Goal: Navigation & Orientation: Find specific page/section

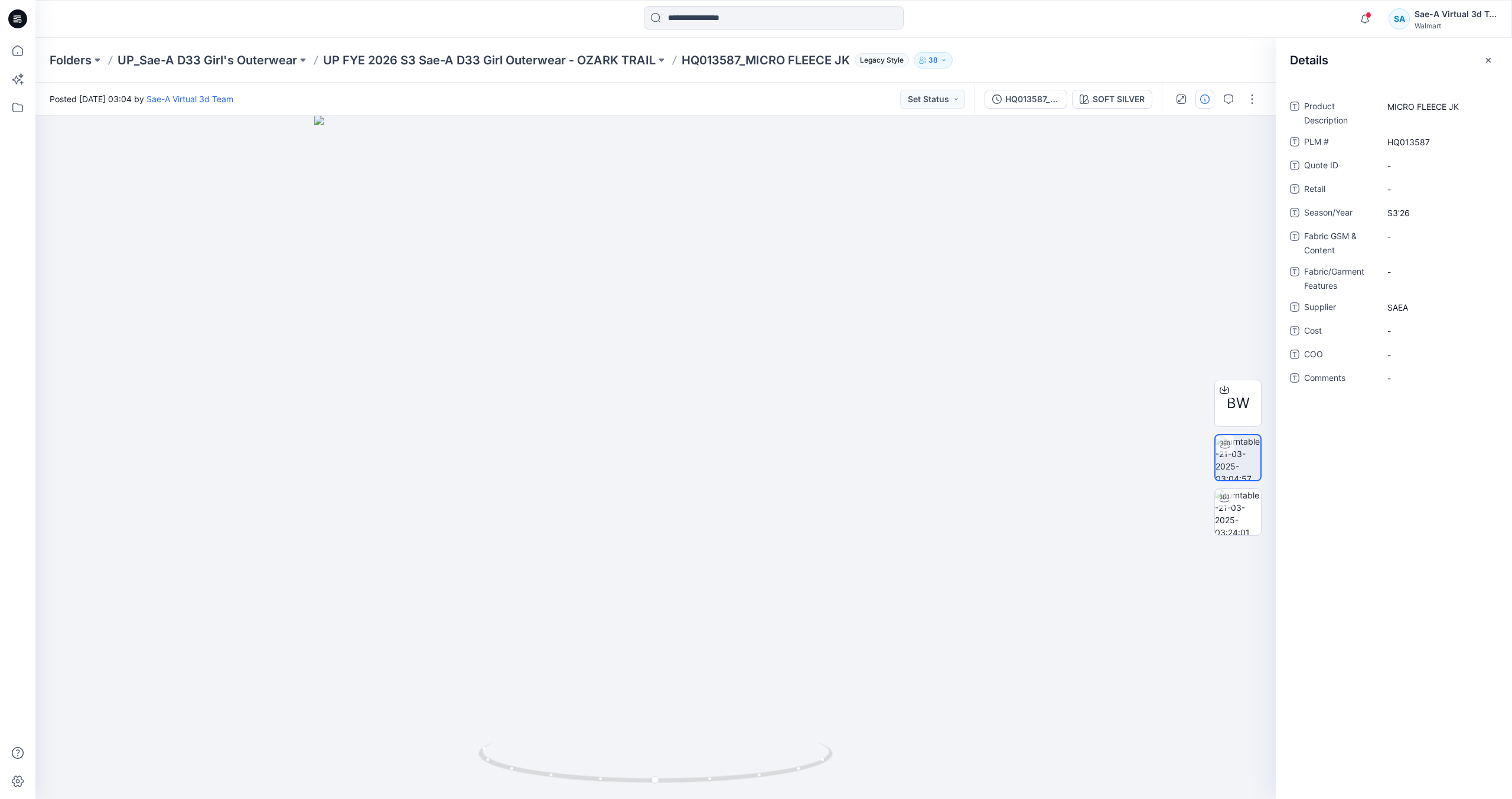
click at [16, 18] on icon at bounding box center [15, 18] width 4 height 1
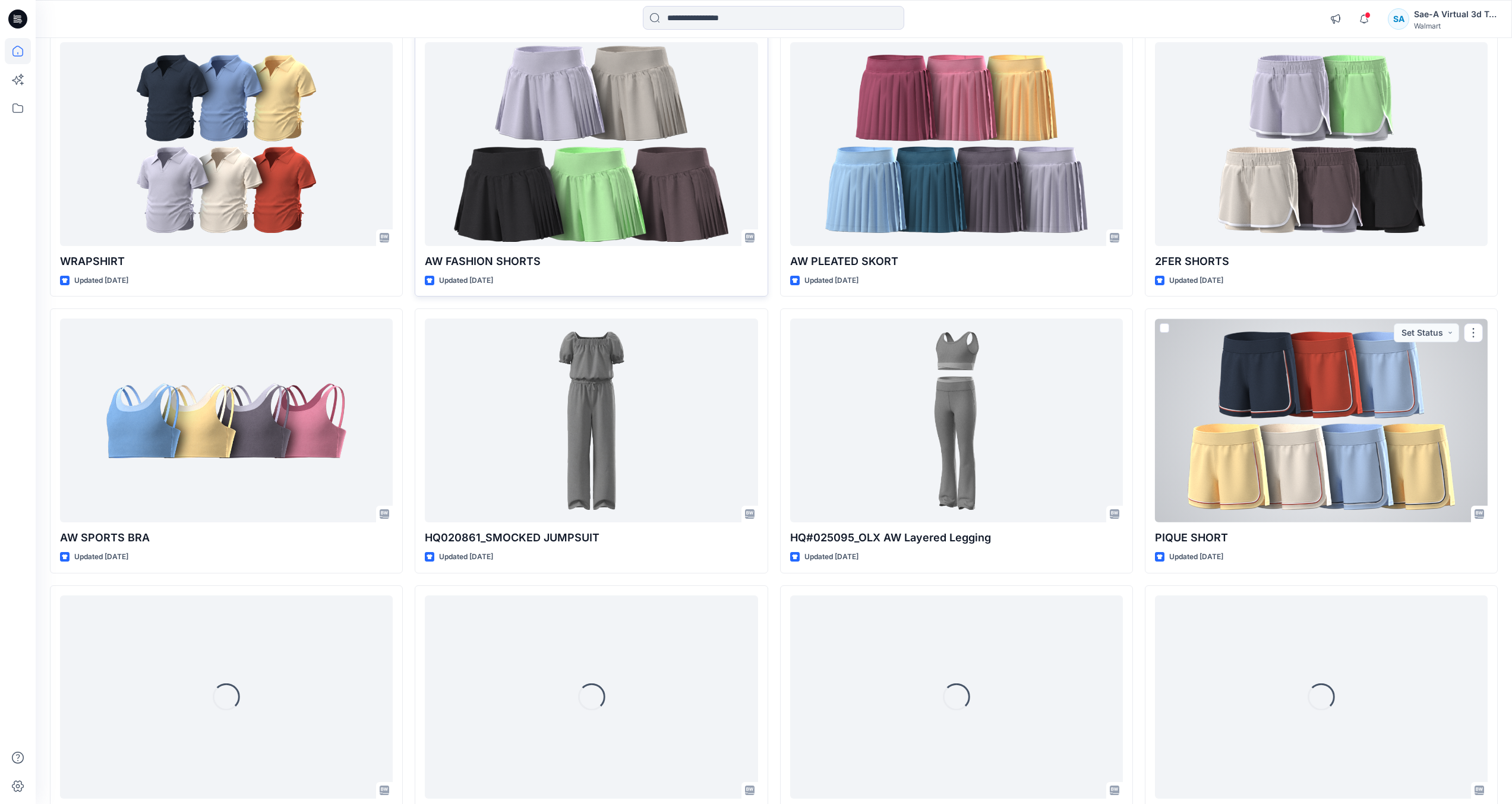
scroll to position [4561, 0]
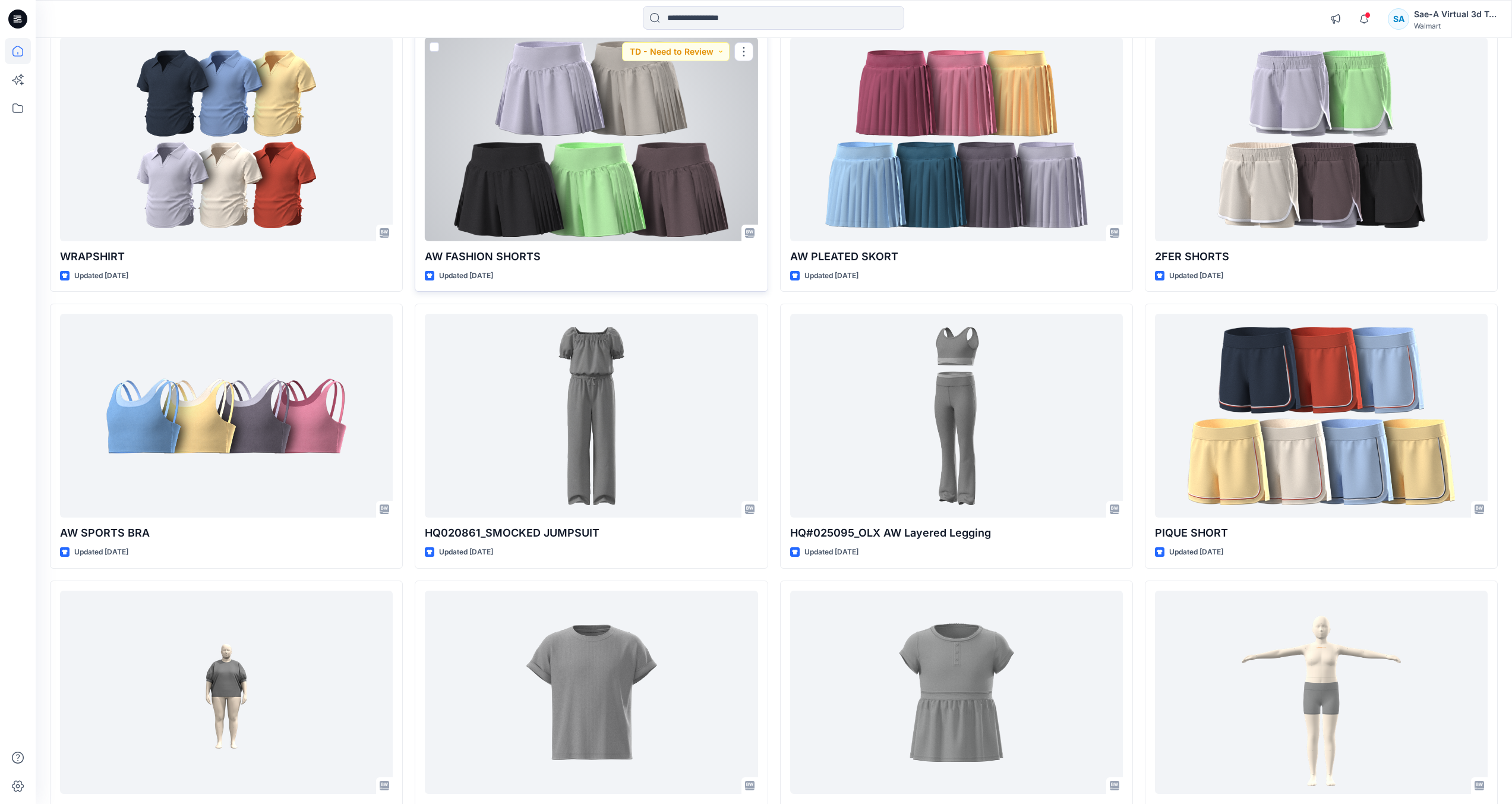
click at [606, 171] on div at bounding box center [591, 139] width 333 height 204
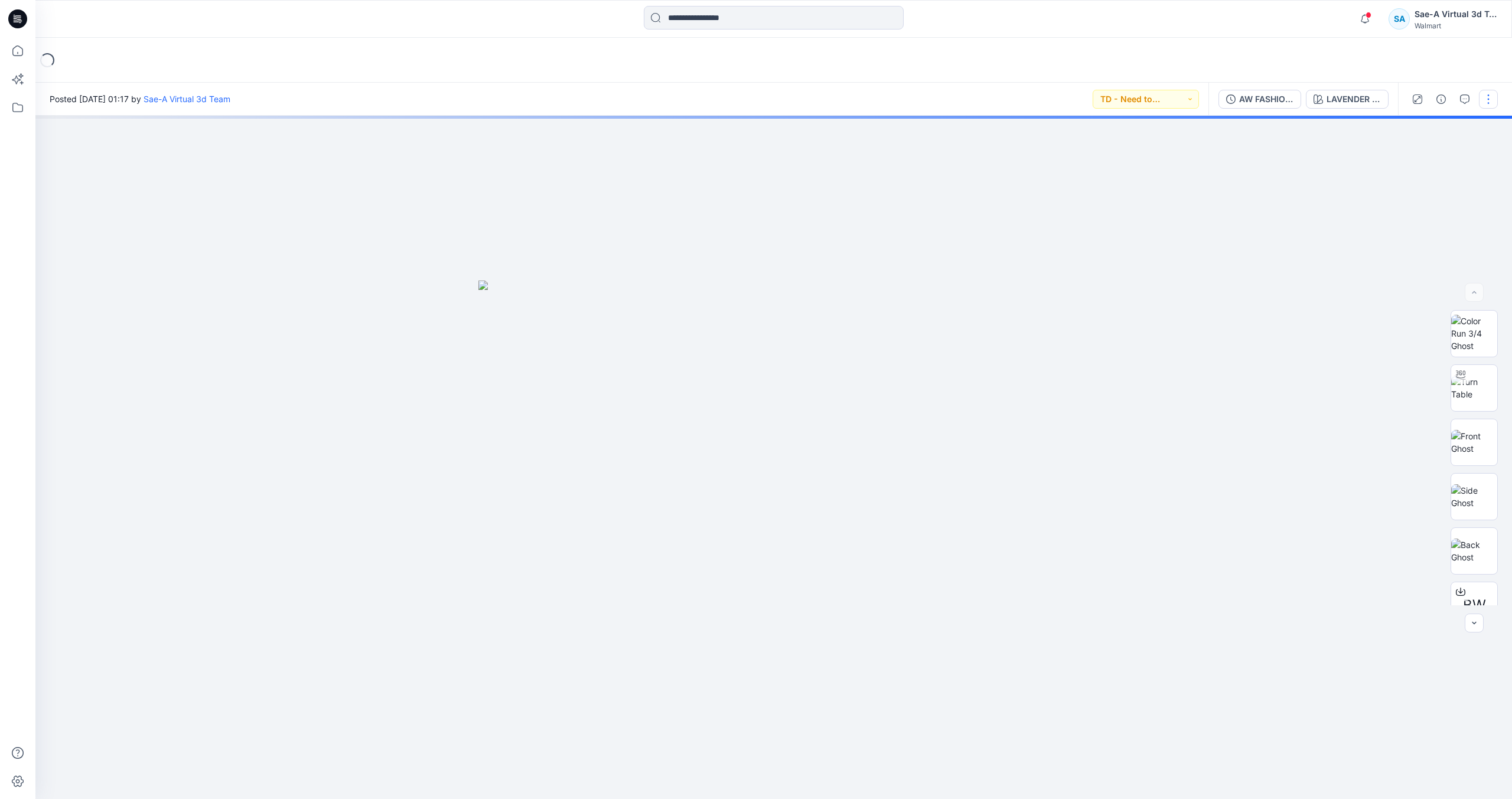
click at [1492, 105] on button "button" at bounding box center [1488, 99] width 19 height 19
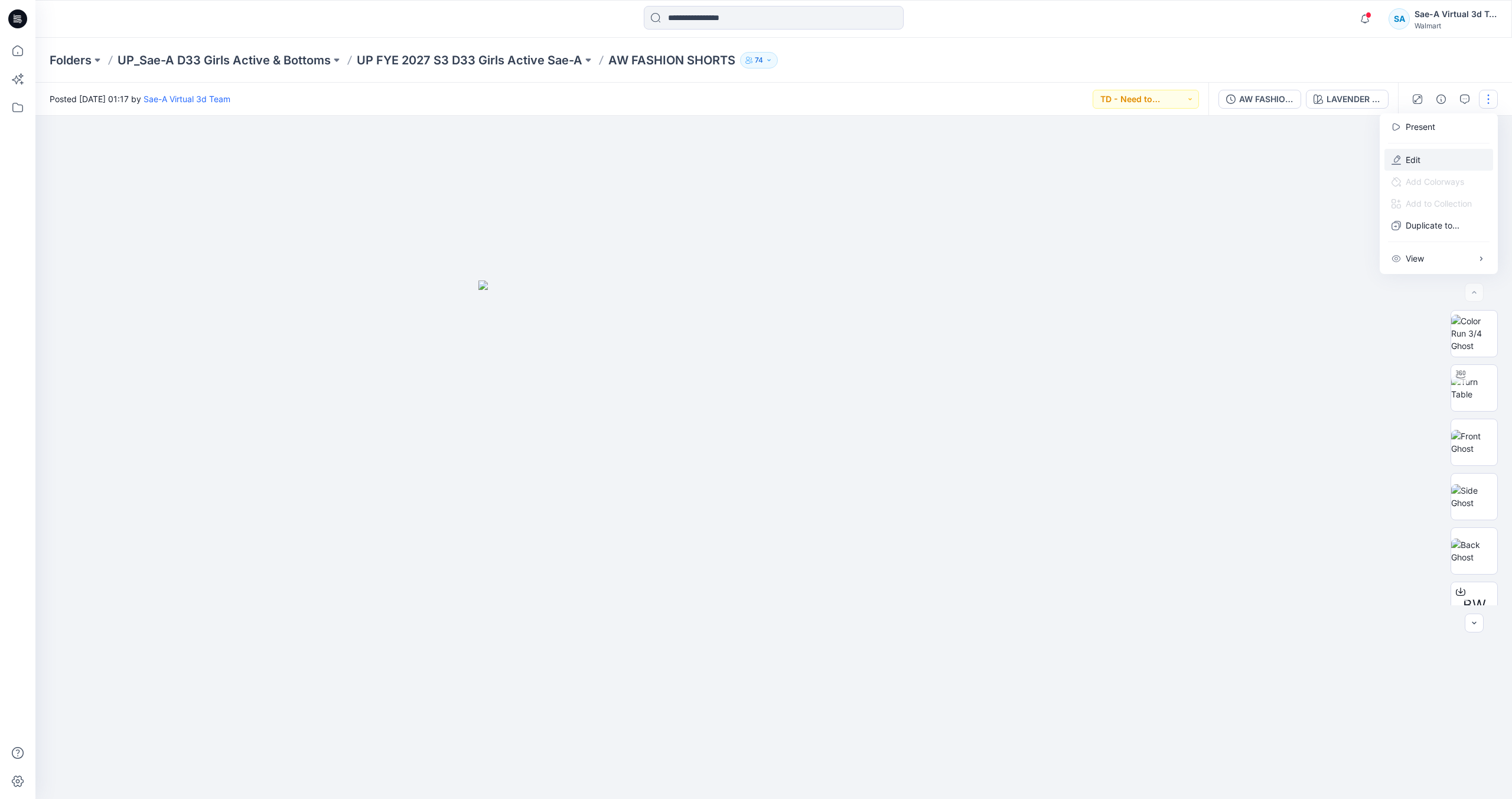
click at [1433, 163] on button "Edit" at bounding box center [1439, 159] width 109 height 22
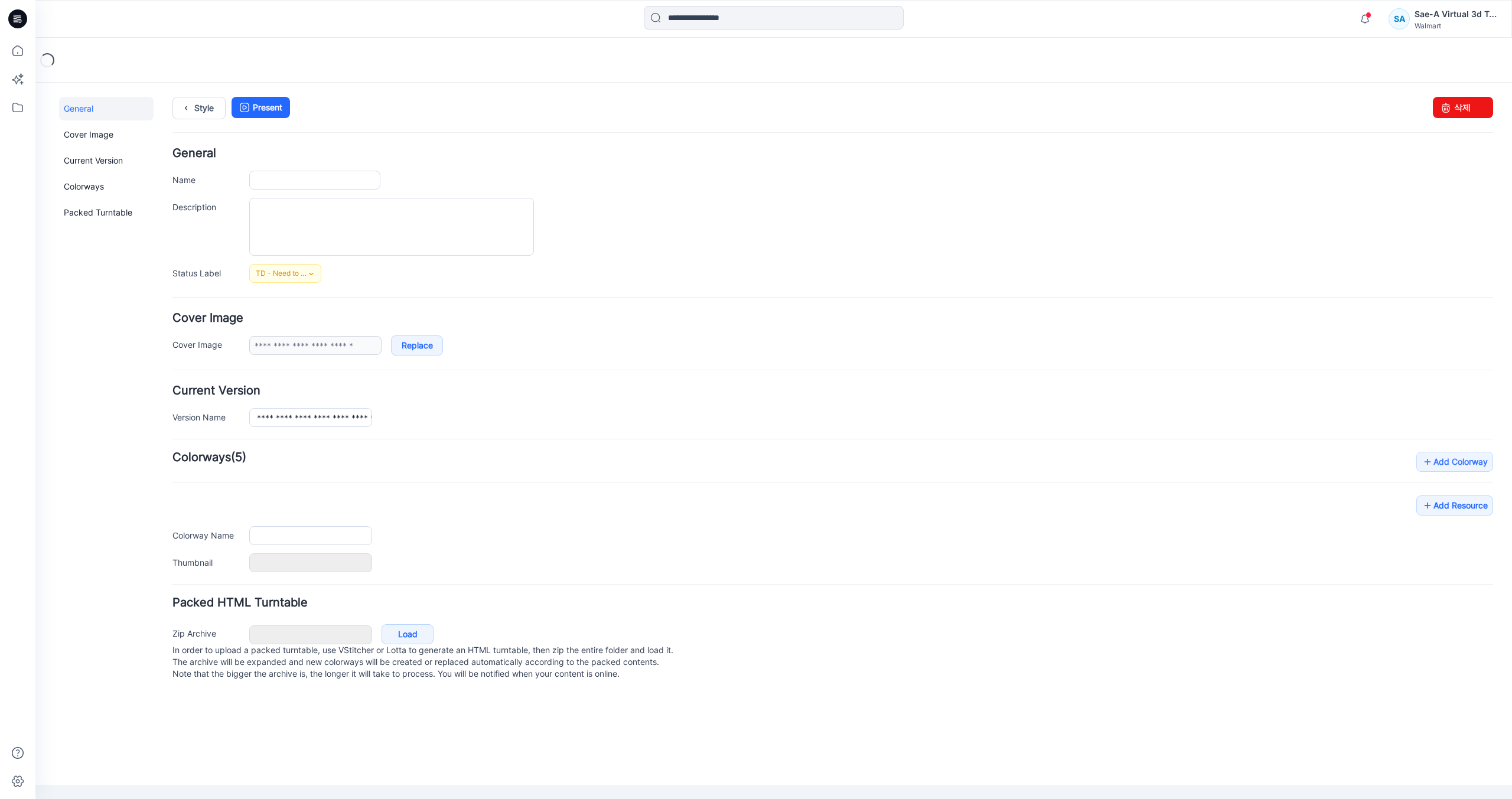
type input "**********"
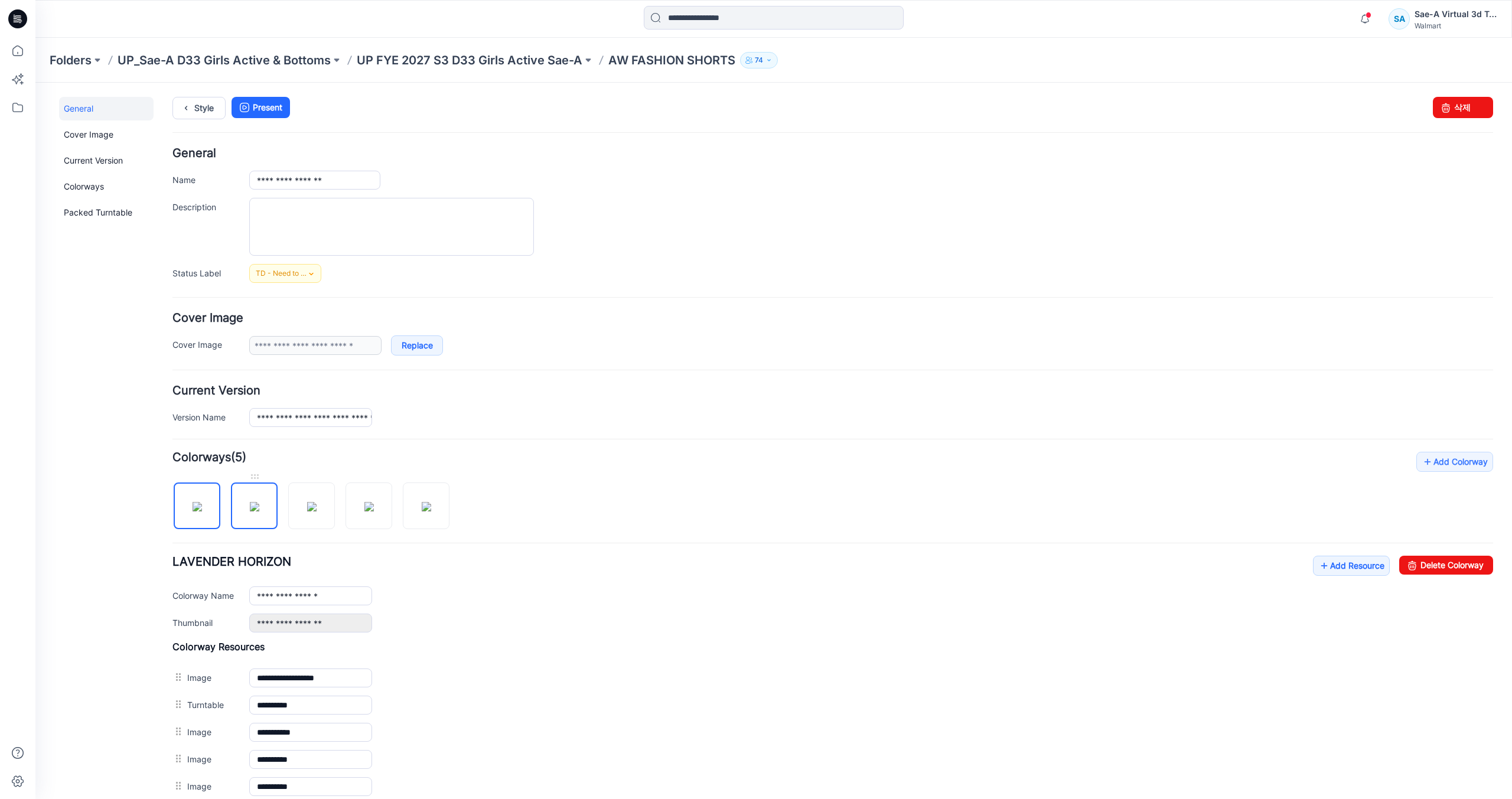
click at [259, 511] on img at bounding box center [254, 506] width 9 height 9
click at [256, 596] on input "*********" at bounding box center [310, 595] width 123 height 19
click at [670, 551] on div "**********" at bounding box center [833, 626] width 1321 height 348
click at [366, 511] on img at bounding box center [368, 506] width 9 height 9
click at [257, 597] on input "**********" at bounding box center [310, 595] width 123 height 19
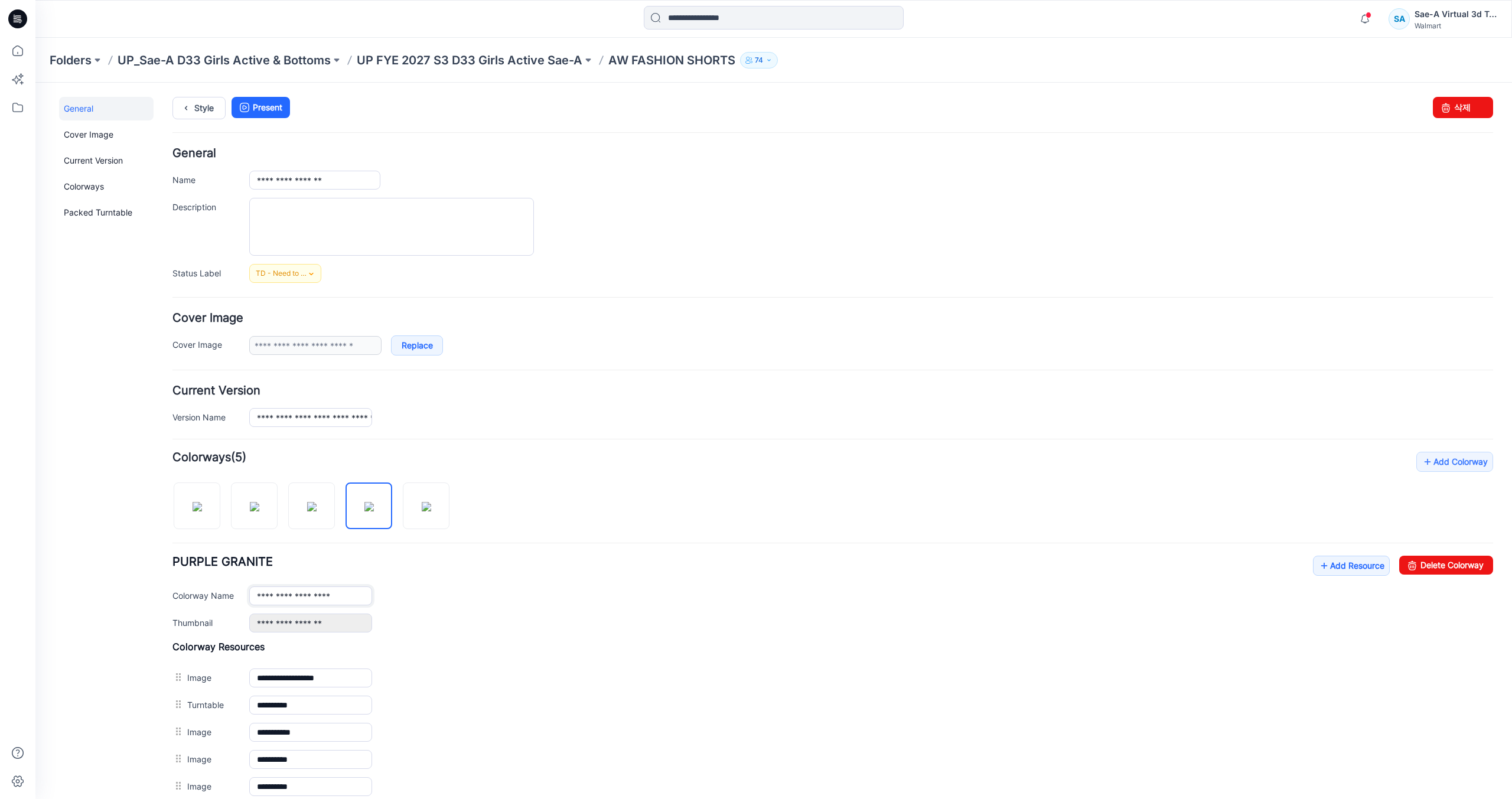
type input "**********"
click at [441, 576] on div "**********" at bounding box center [833, 594] width 1321 height 77
click at [200, 107] on link "Style" at bounding box center [198, 108] width 53 height 23
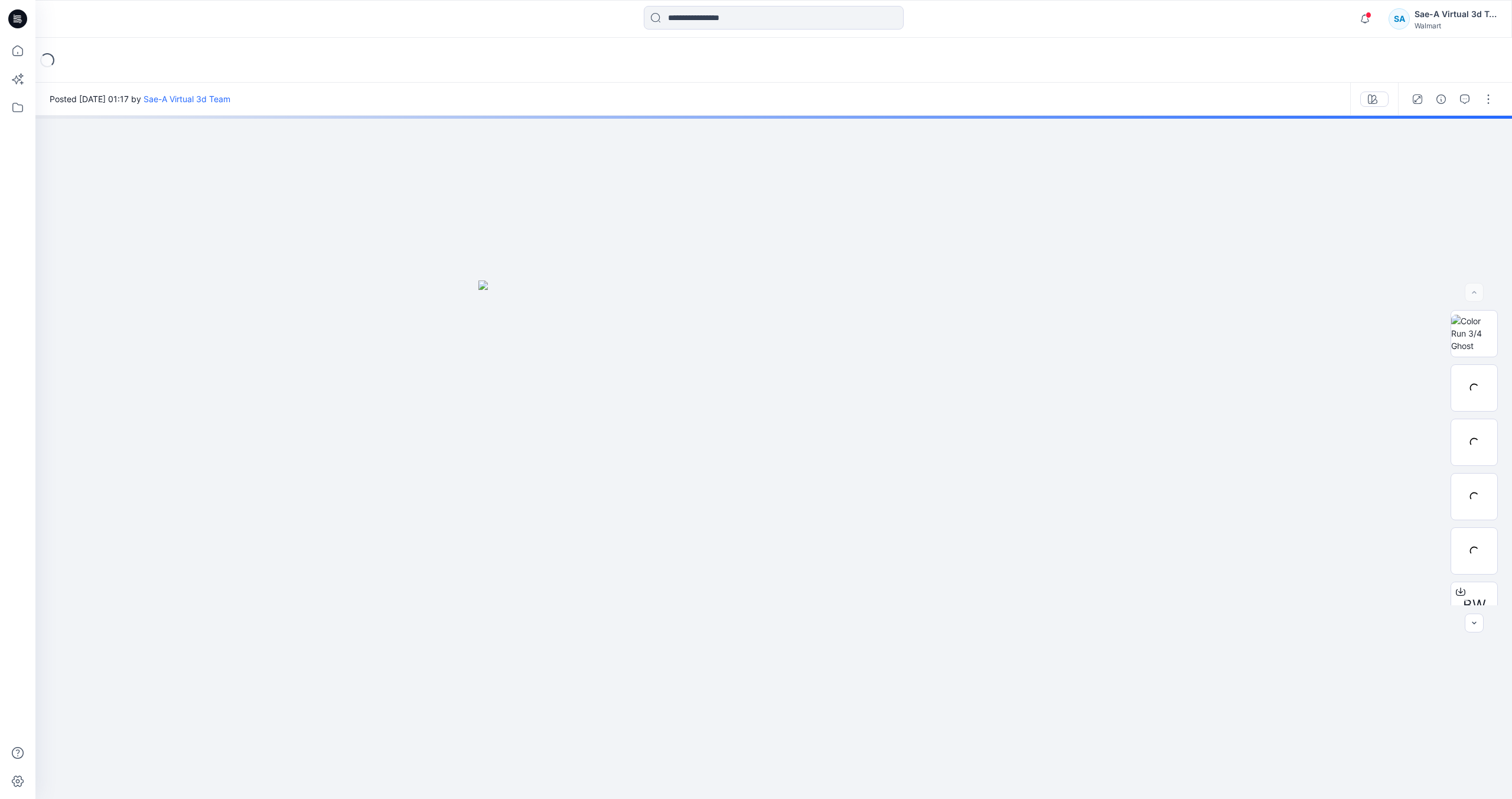
click at [26, 18] on icon at bounding box center [18, 18] width 19 height 19
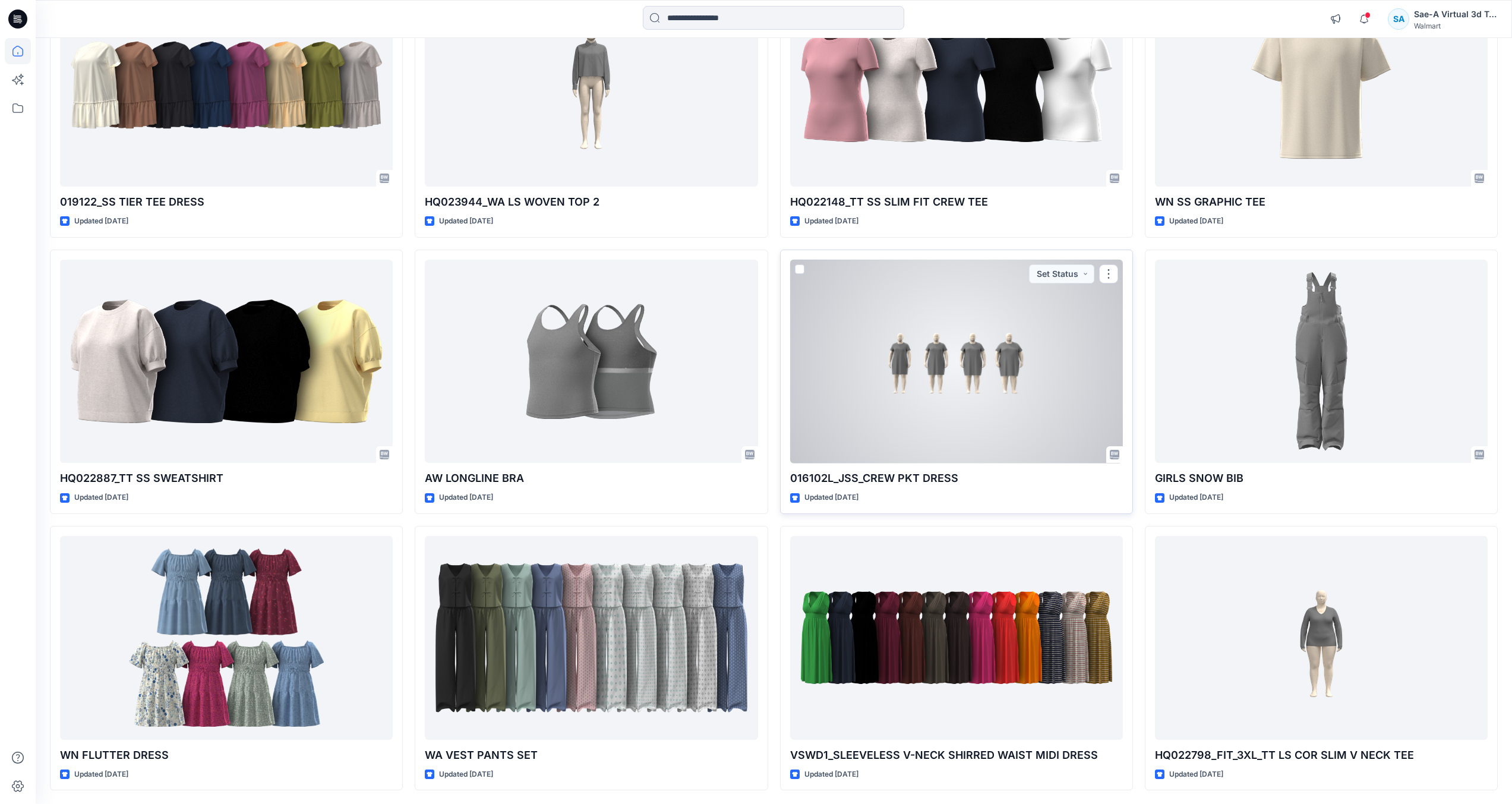
scroll to position [2724, 0]
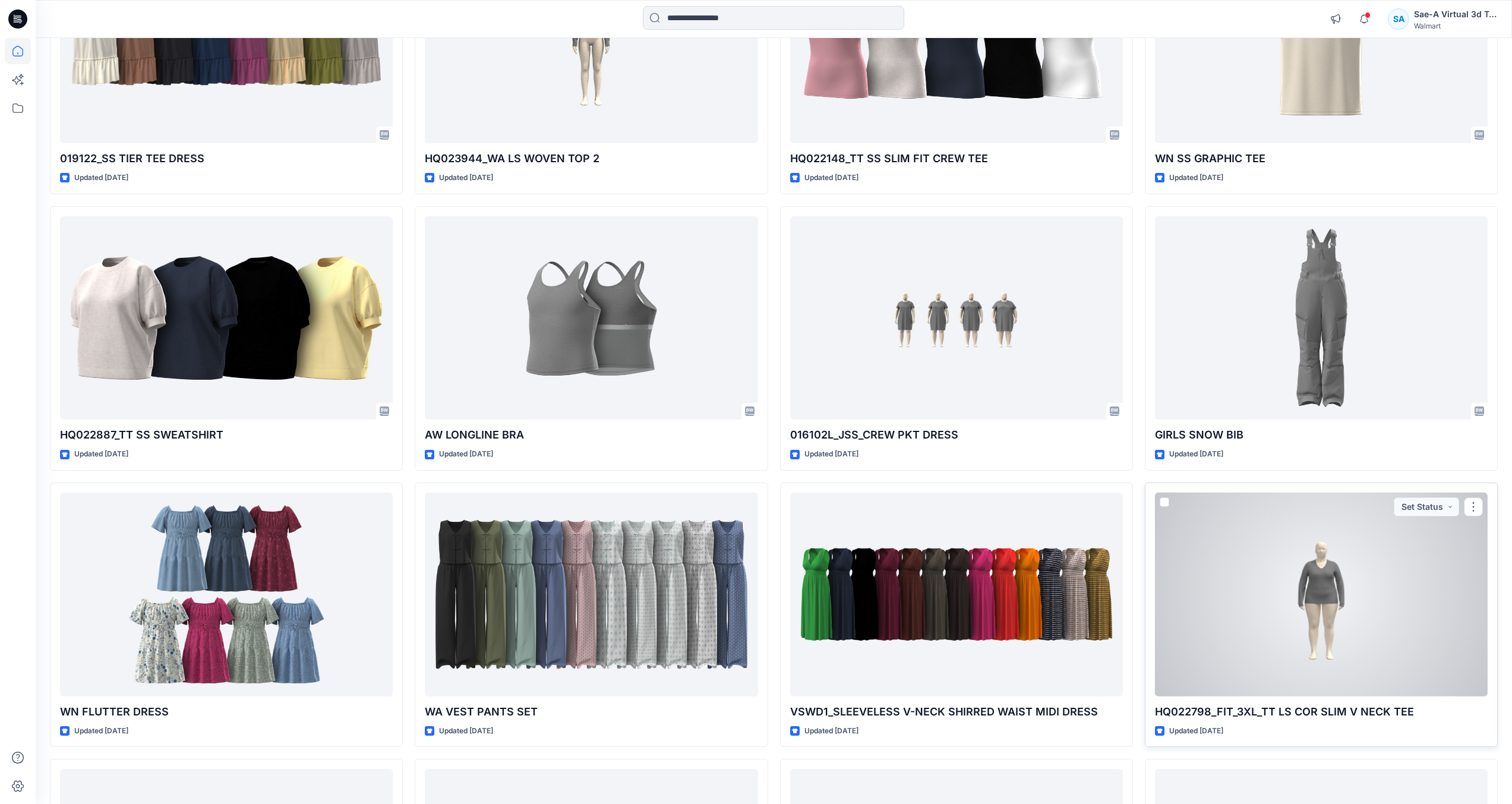
click at [1244, 649] on div at bounding box center [1321, 594] width 333 height 204
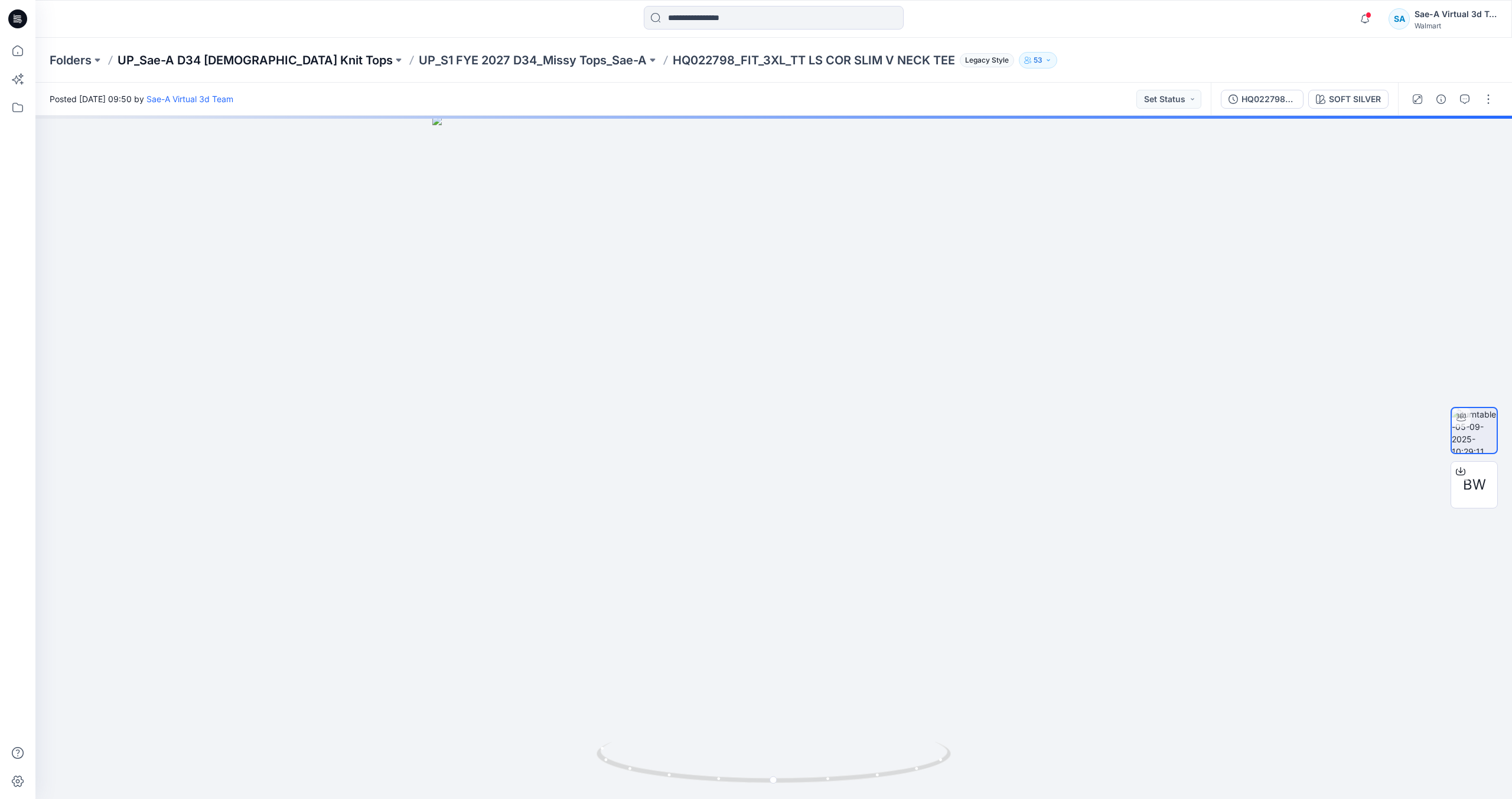
click at [170, 53] on p "UP_Sae-A D34 Ladies Knit Tops" at bounding box center [255, 60] width 275 height 16
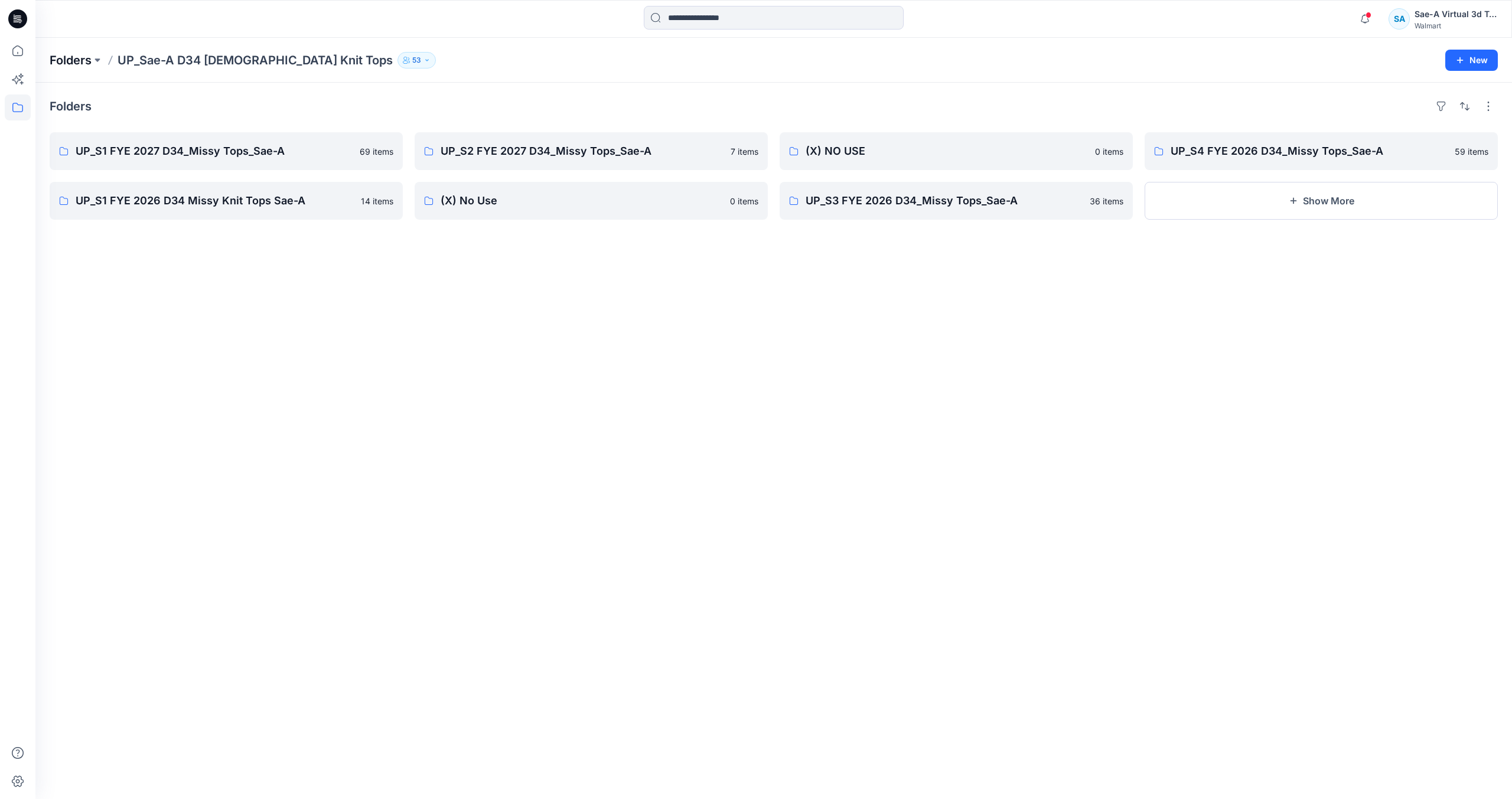
click at [76, 61] on p "Folders" at bounding box center [70, 60] width 42 height 16
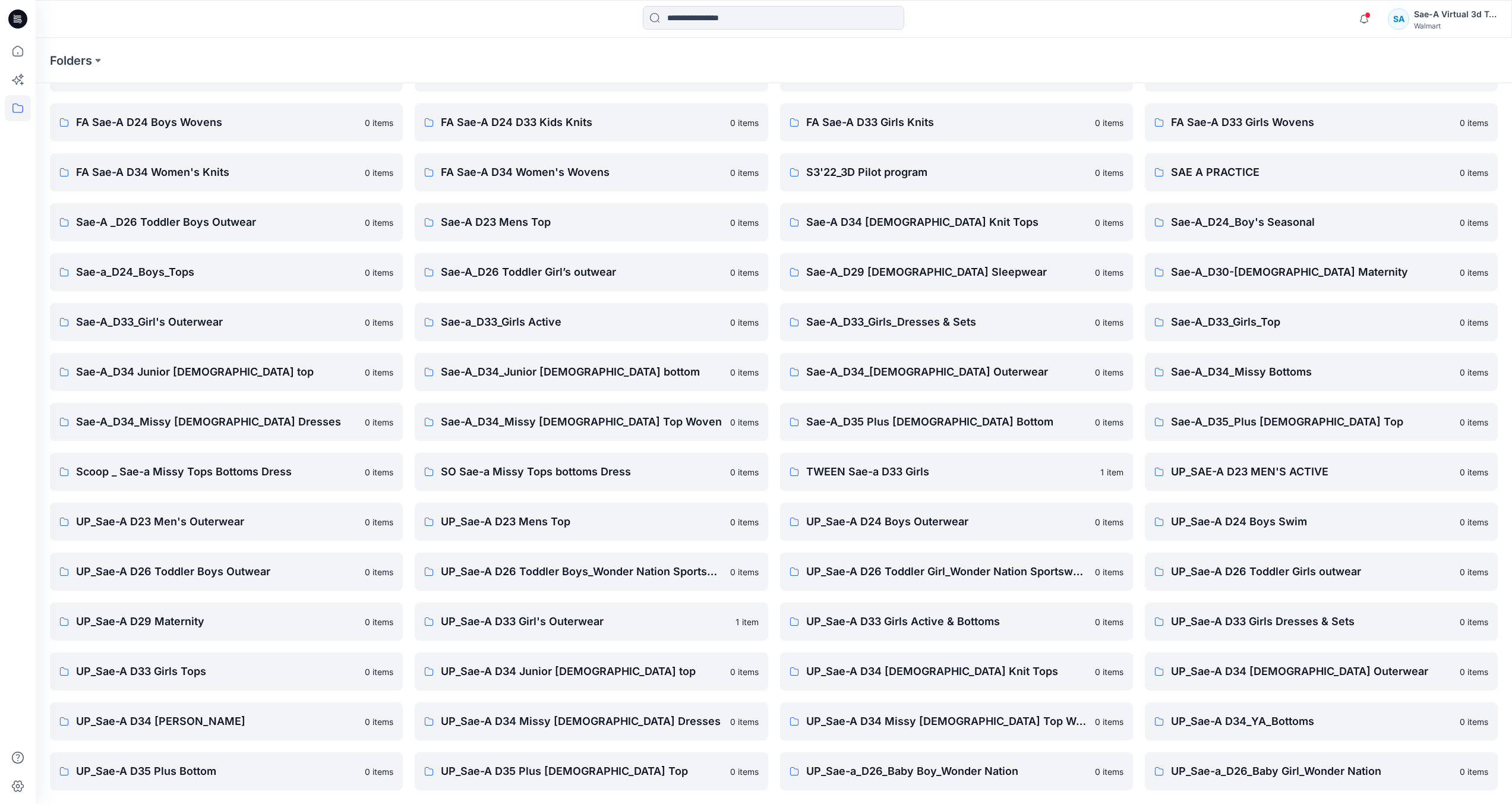
scroll to position [78, 0]
click at [567, 778] on p "UP_Sae-A D35 Plus [DEMOGRAPHIC_DATA] Top" at bounding box center [581, 770] width 282 height 16
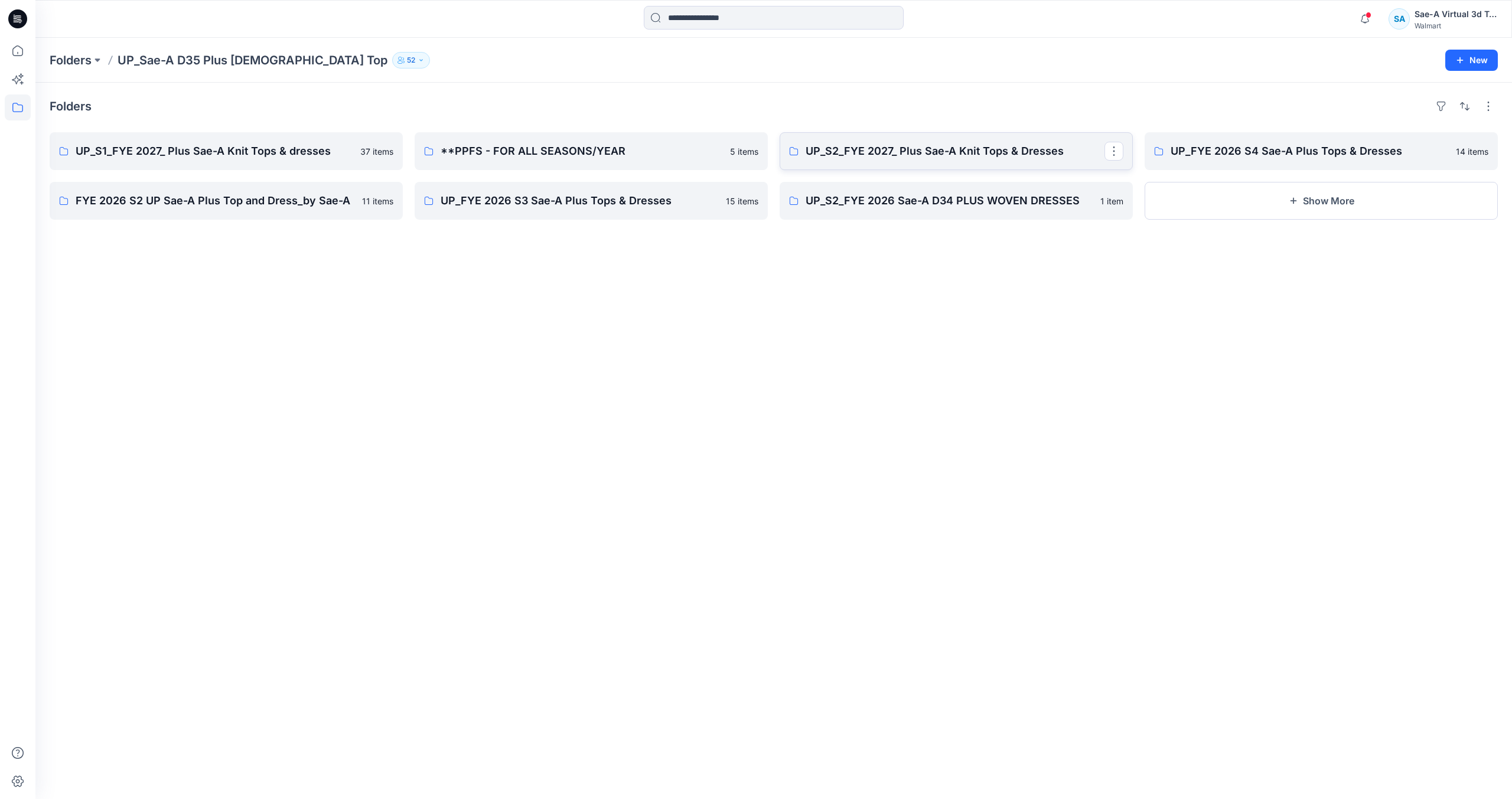
click at [941, 151] on p "UP_S2_FYE 2027_ Plus Sae-A Knit Tops & Dresses" at bounding box center [955, 151] width 299 height 16
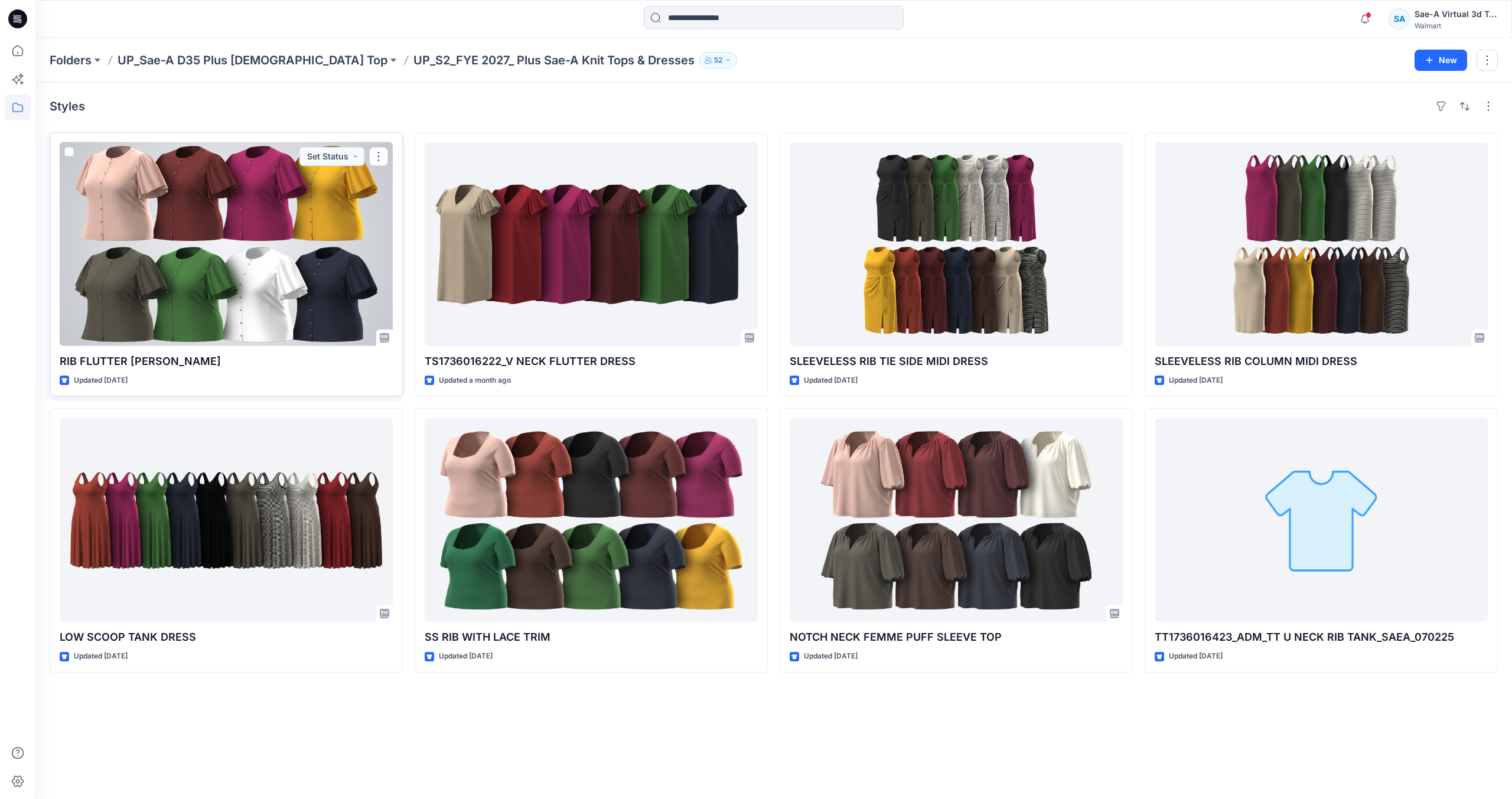
click at [197, 302] on div at bounding box center [226, 244] width 333 height 204
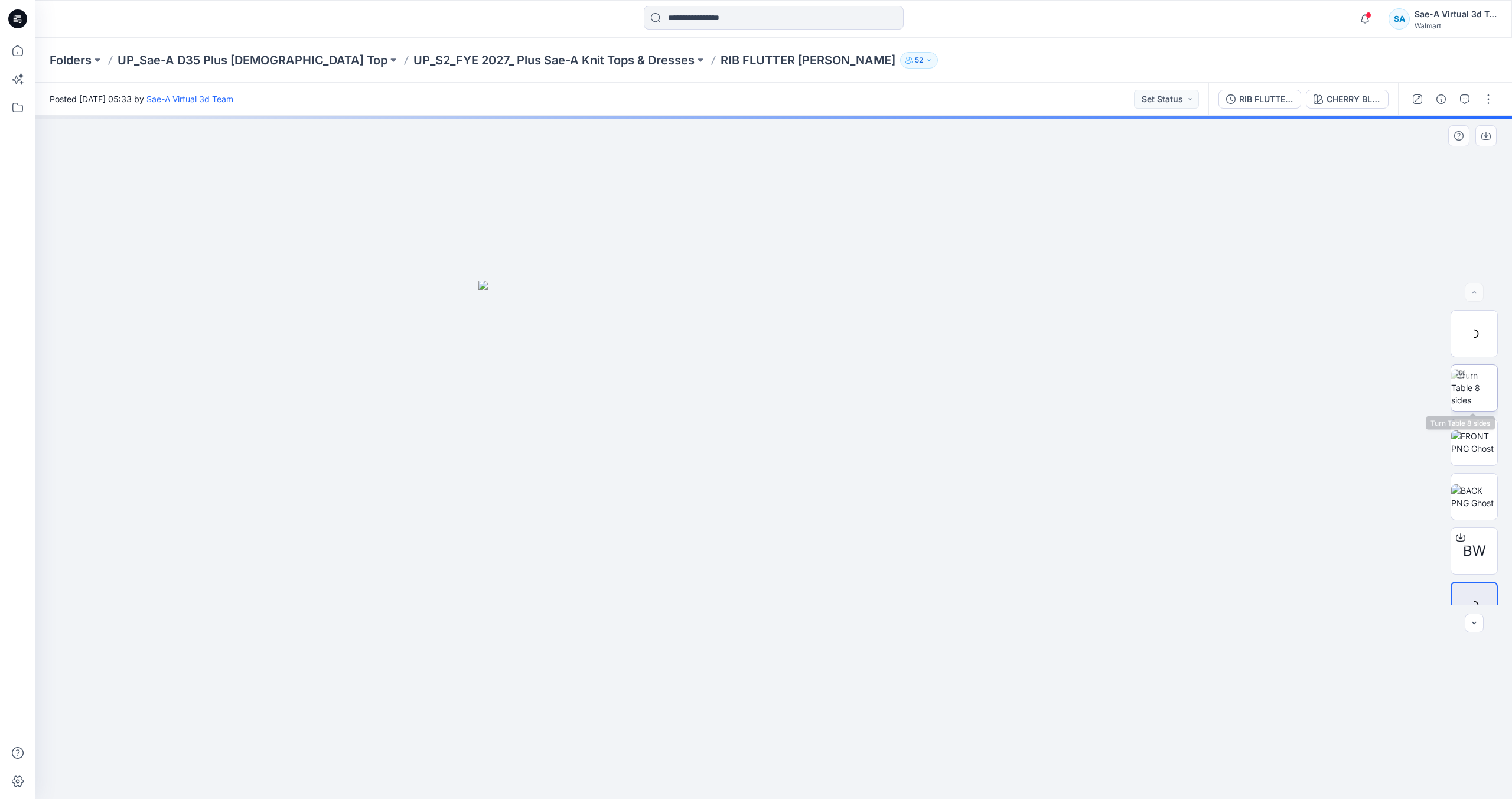
click at [1476, 387] on img at bounding box center [1474, 387] width 46 height 37
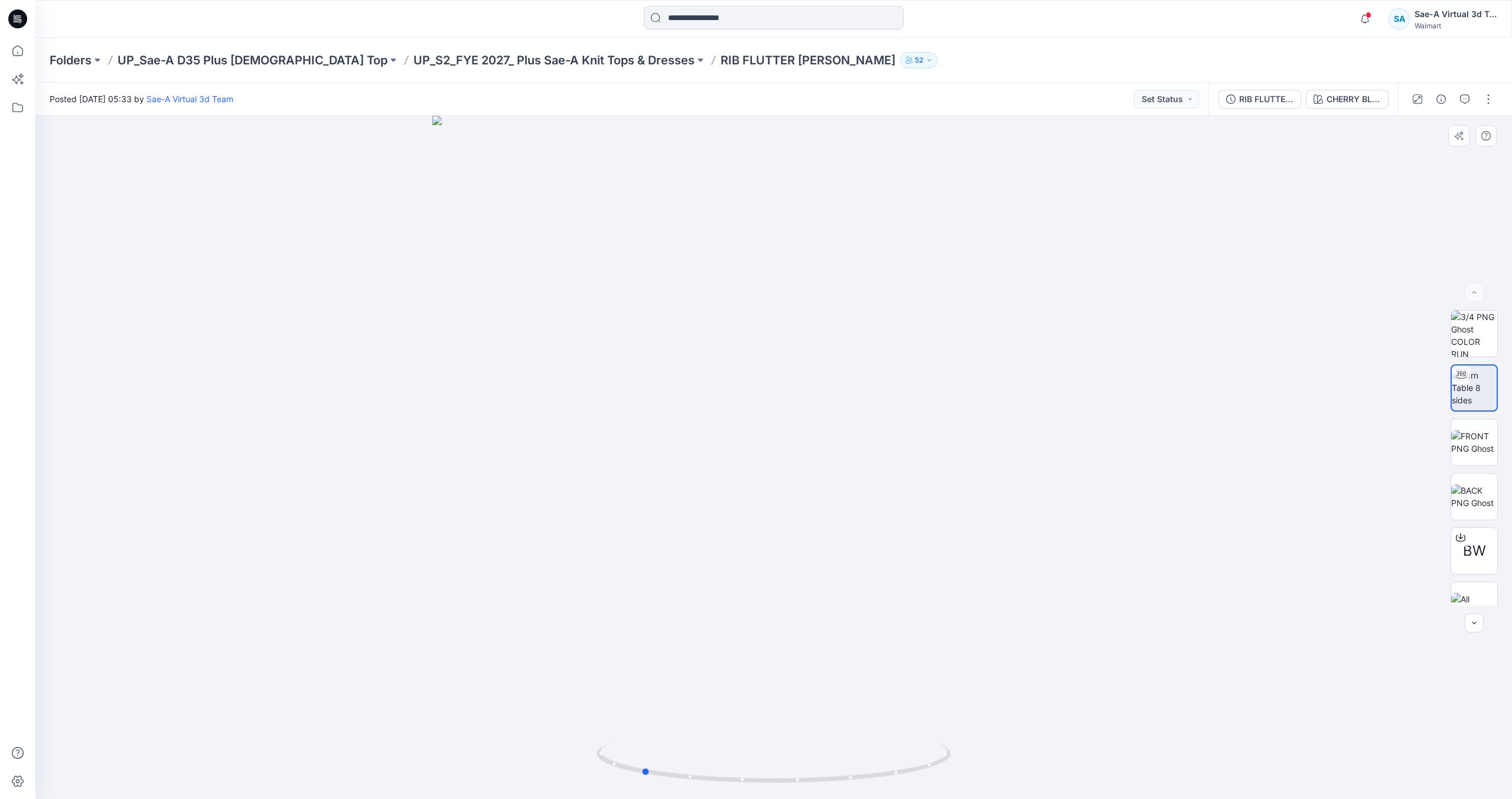
drag, startPoint x: 913, startPoint y: 764, endPoint x: 784, endPoint y: 736, distance: 132.0
click at [779, 789] on div at bounding box center [773, 457] width 1477 height 683
click at [532, 67] on p "UP_S2_FYE 2027_ Plus Sae-A Knit Tops & Dresses" at bounding box center [554, 60] width 281 height 16
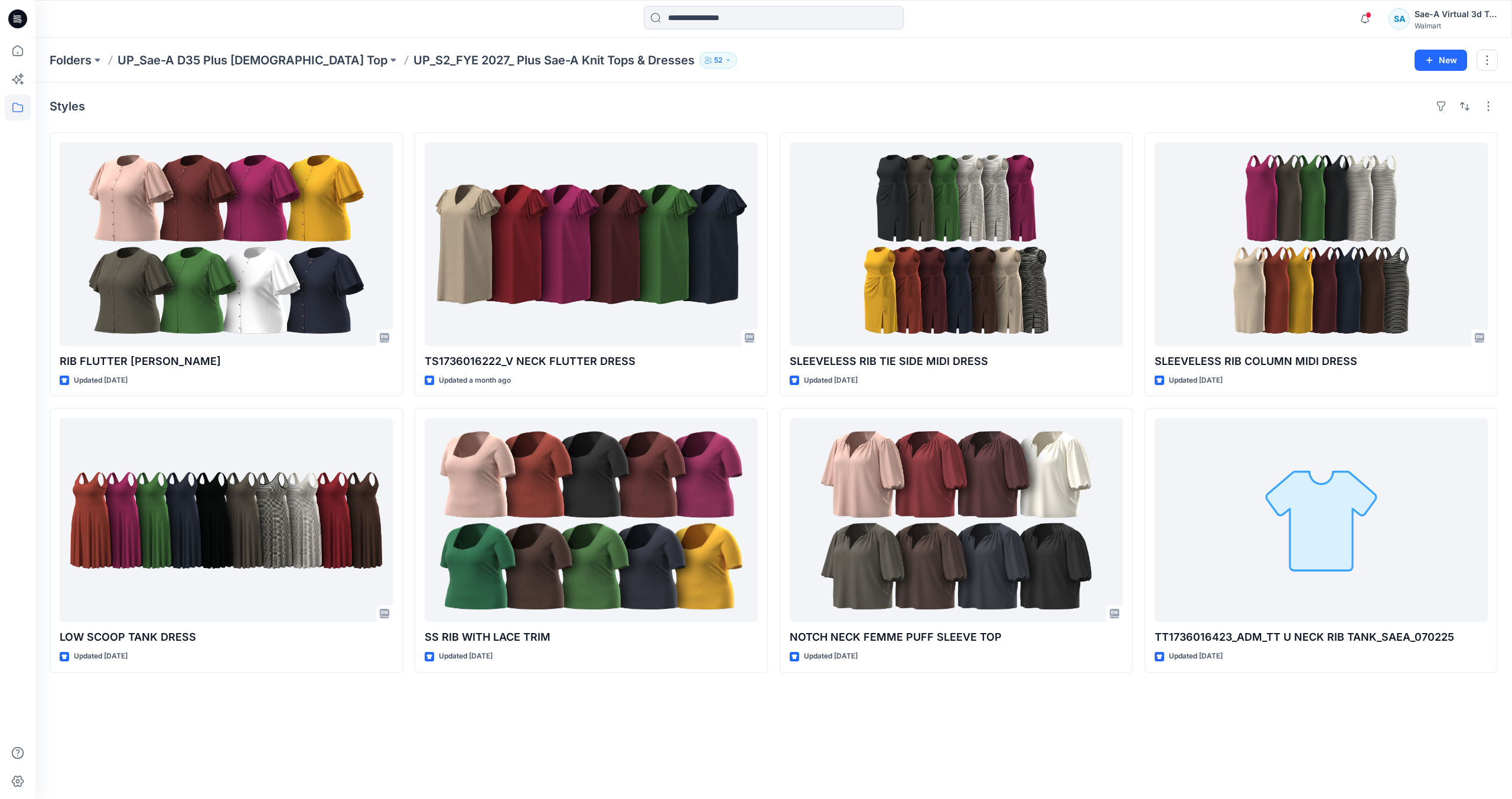
click at [18, 17] on icon at bounding box center [18, 18] width 19 height 19
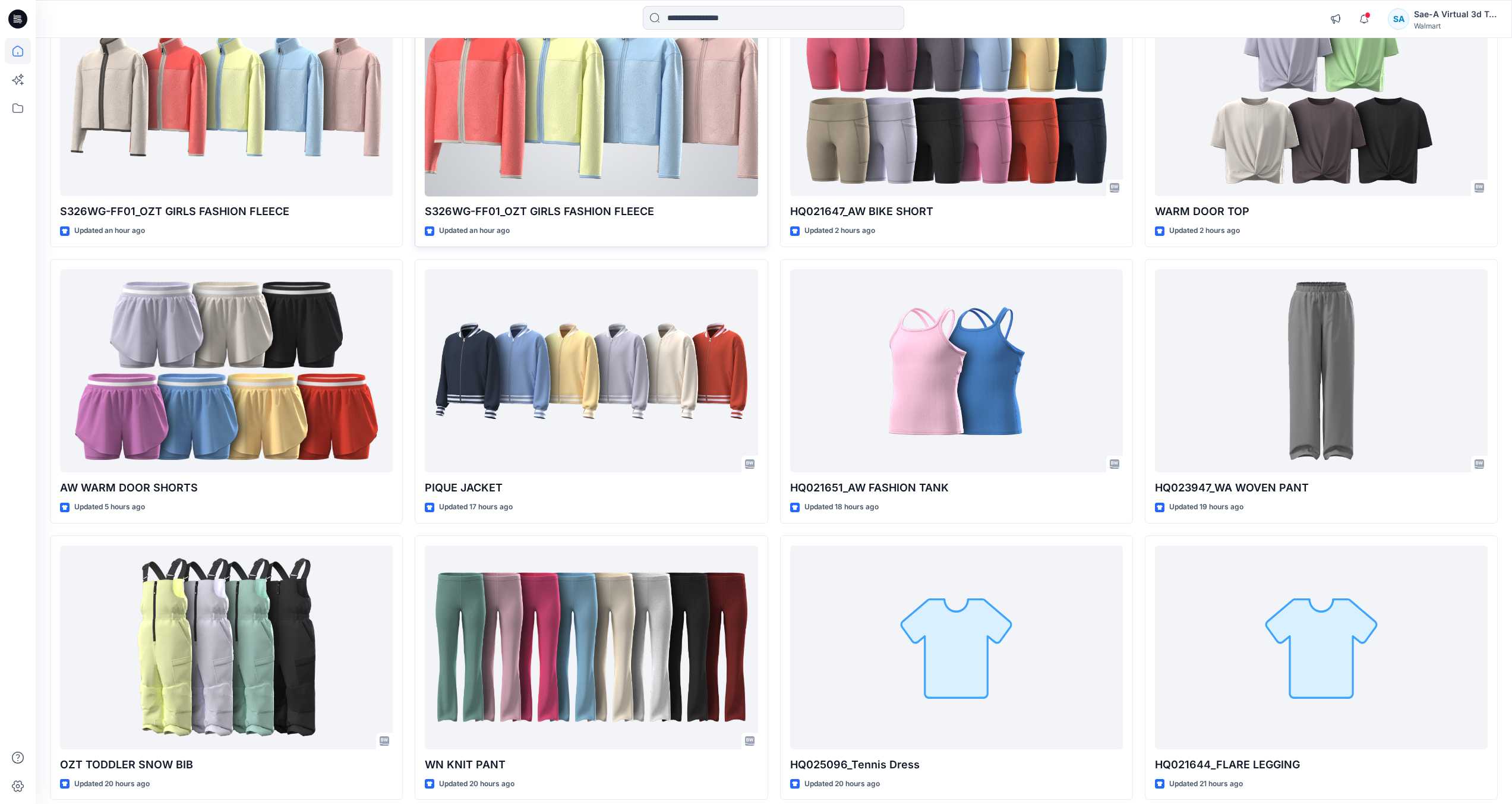
scroll to position [237, 0]
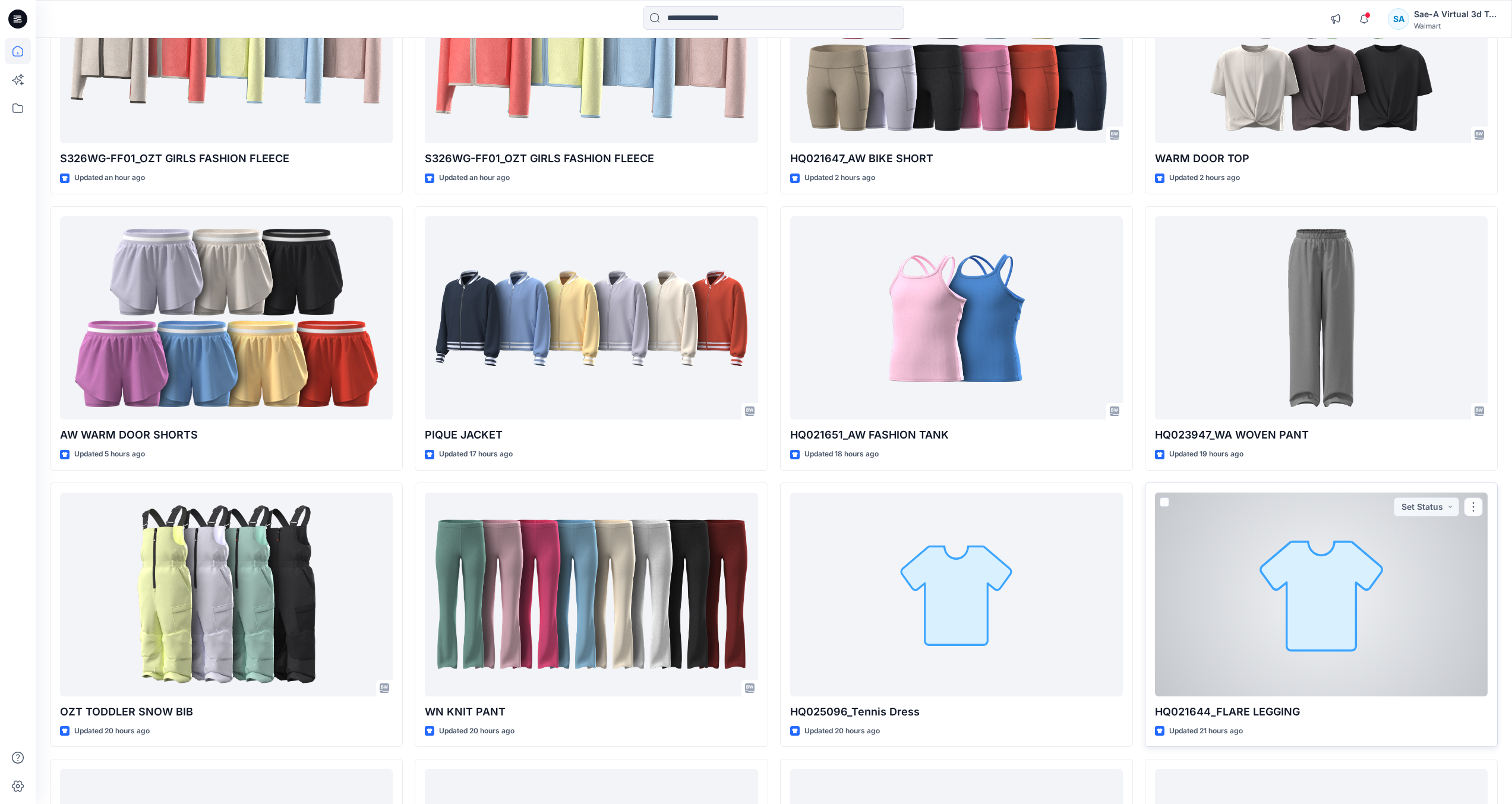
click at [1322, 610] on div at bounding box center [1321, 594] width 333 height 204
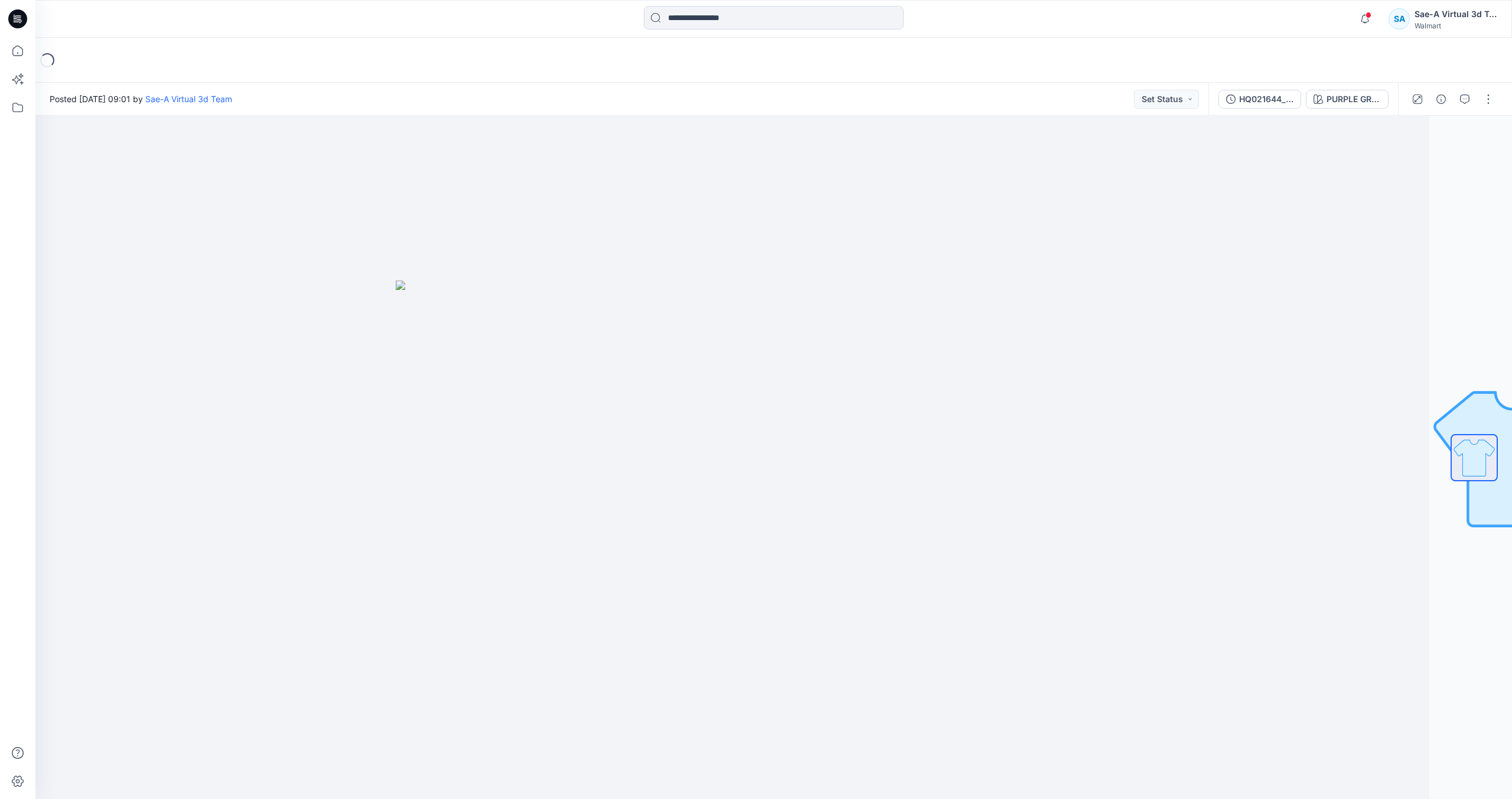
click at [23, 24] on icon at bounding box center [18, 18] width 19 height 19
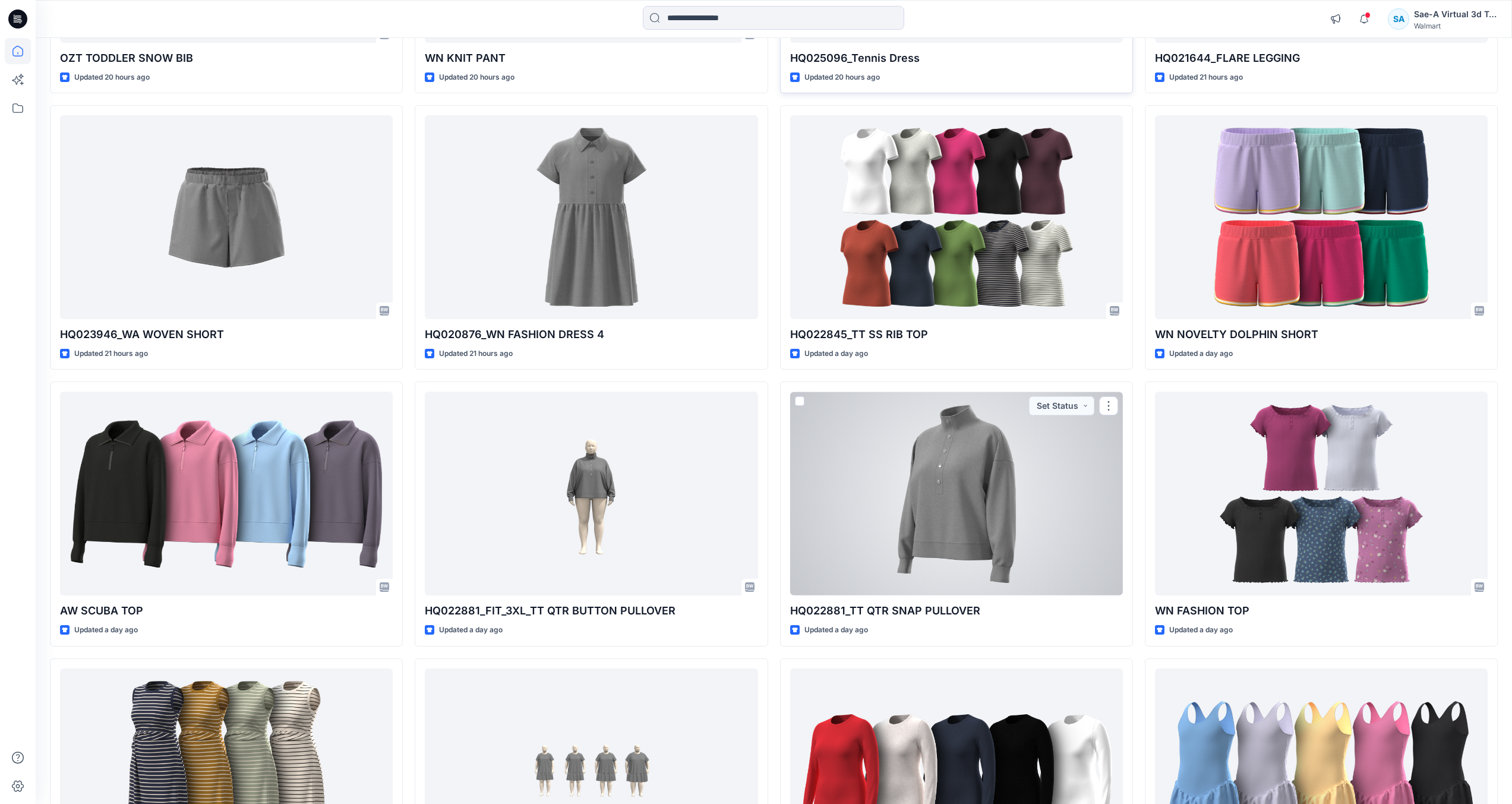
scroll to position [1067, 0]
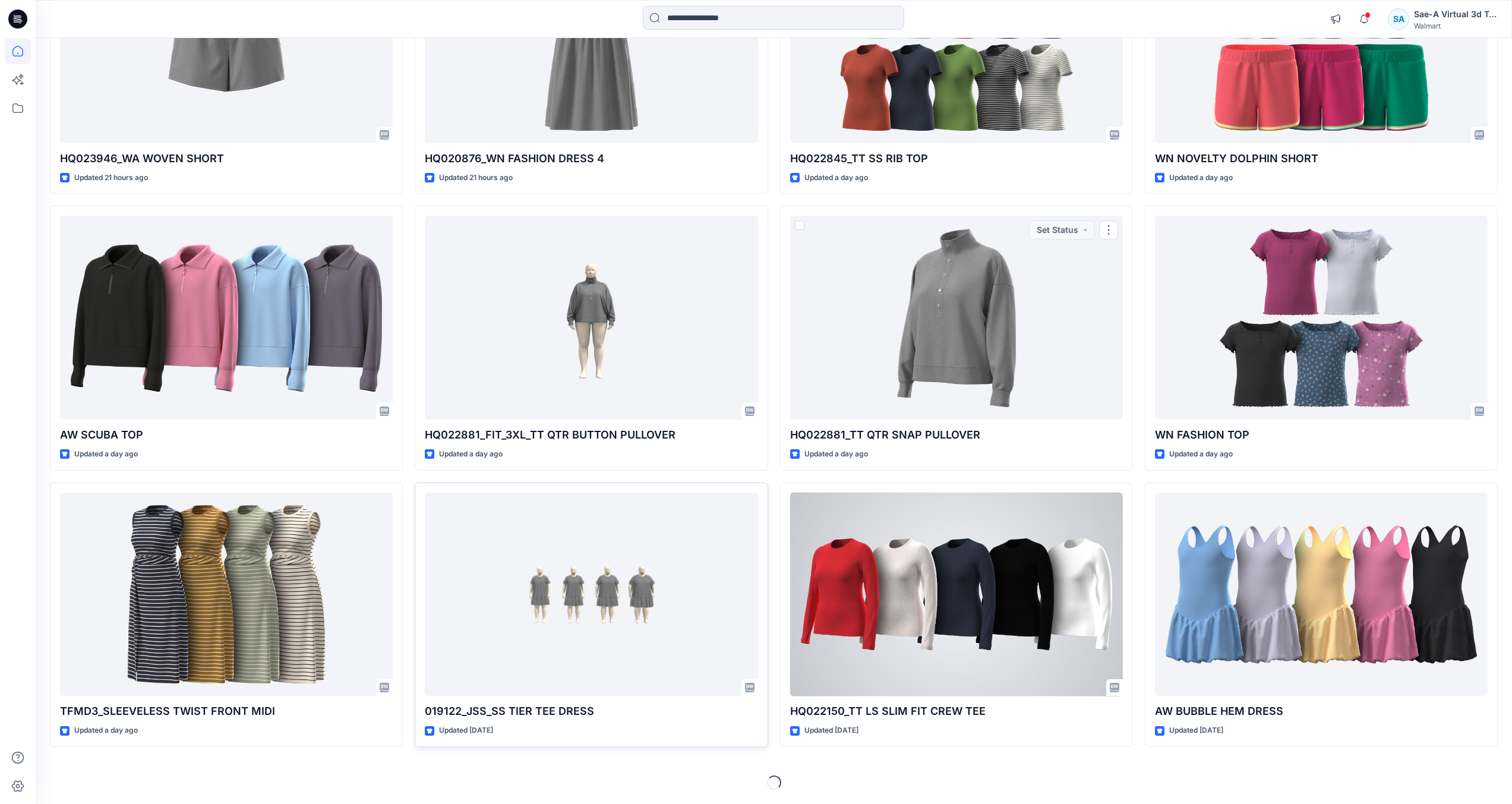
click at [641, 605] on div at bounding box center [591, 594] width 333 height 204
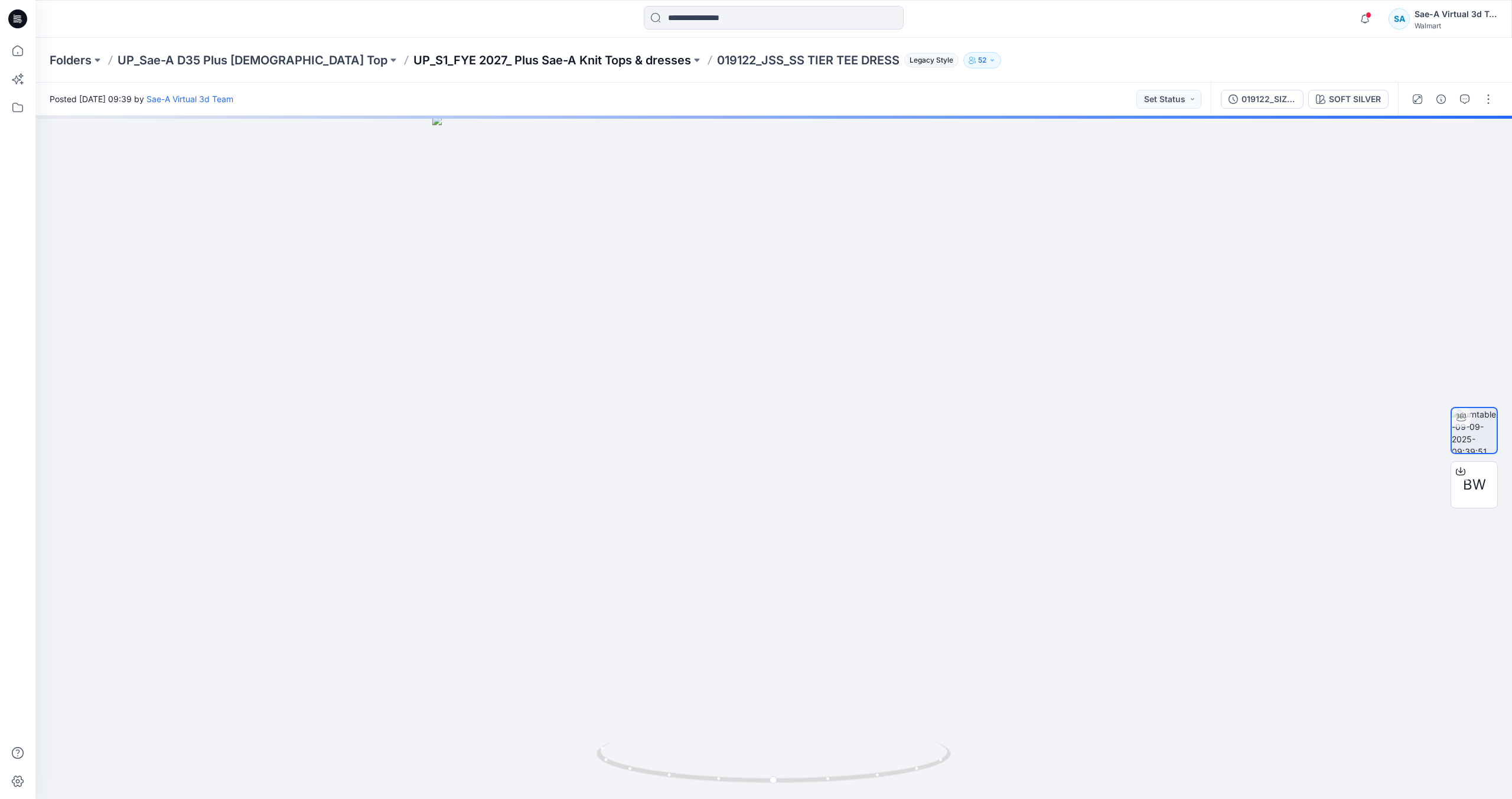
click at [477, 61] on p "UP_S1_FYE 2027_ Plus Sae-A Knit Tops & dresses" at bounding box center [552, 60] width 277 height 16
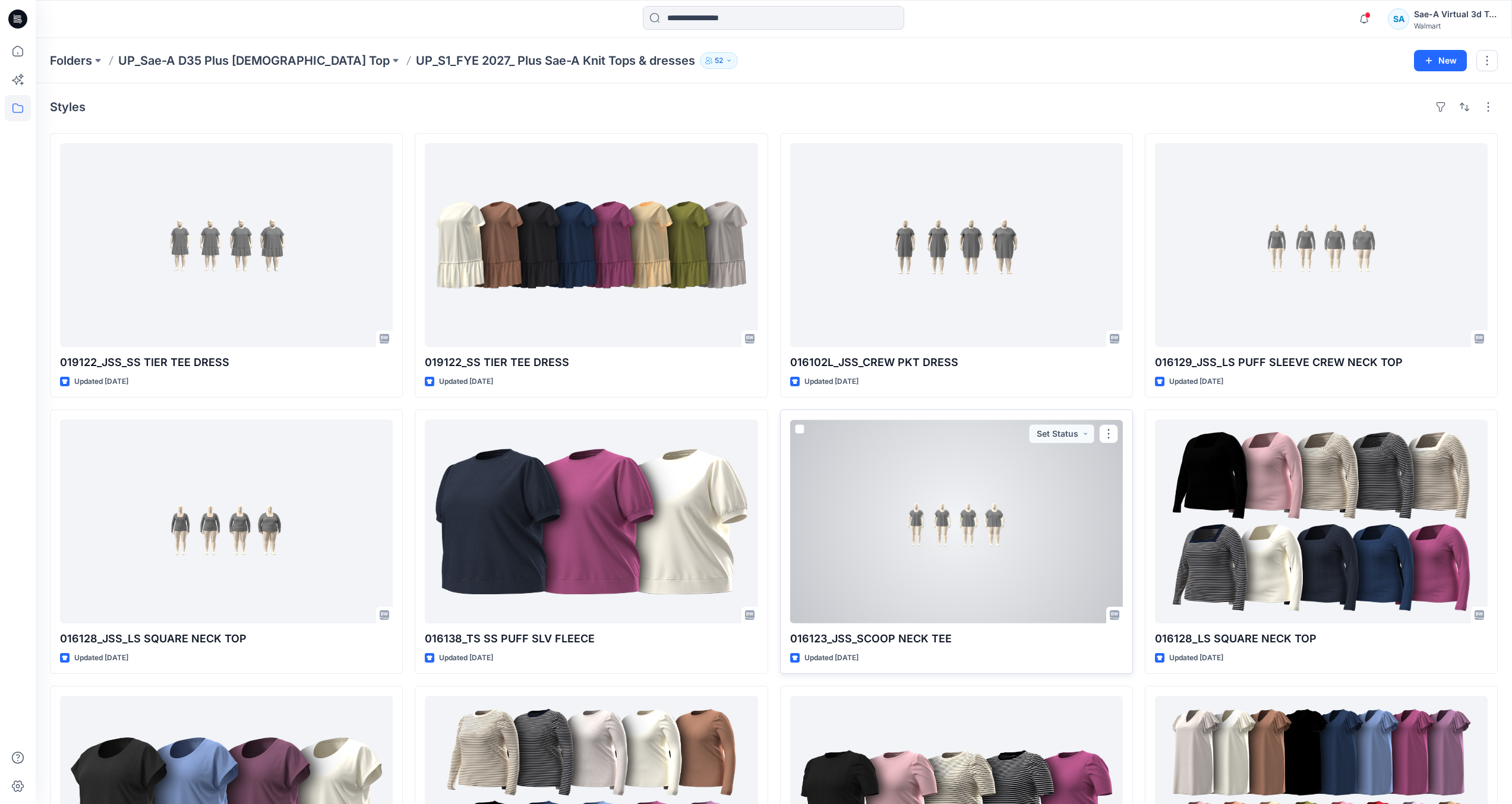
click at [975, 558] on div at bounding box center [956, 521] width 333 height 204
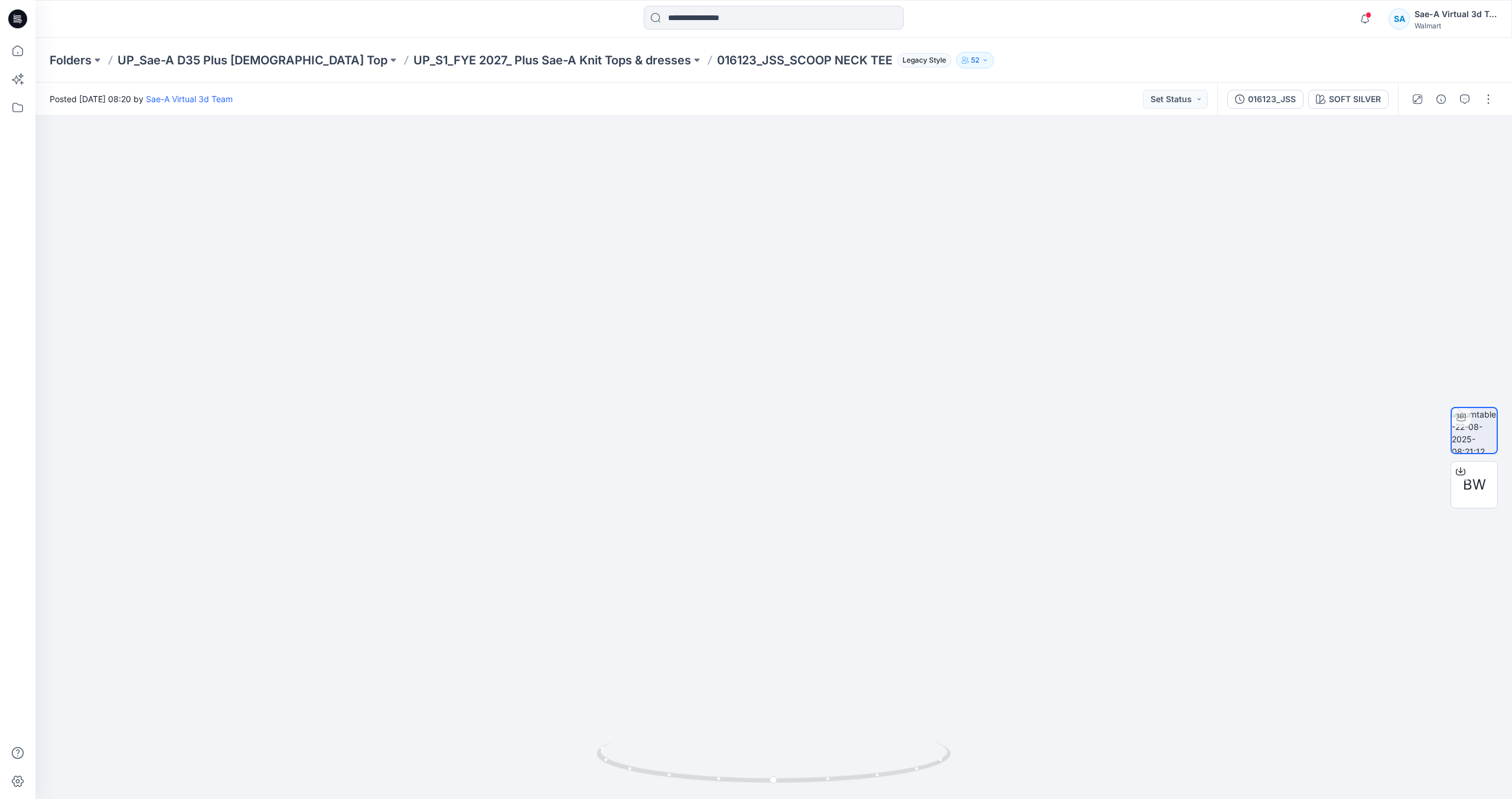
click at [556, 47] on div "Folders UP_Sae-A D35 Plus [DEMOGRAPHIC_DATA] Top UP_S1_FYE 2027_ Plus Sae-A Kni…" at bounding box center [773, 61] width 1477 height 45
click at [548, 62] on p "UP_S1_FYE 2027_ Plus Sae-A Knit Tops & dresses" at bounding box center [552, 60] width 277 height 16
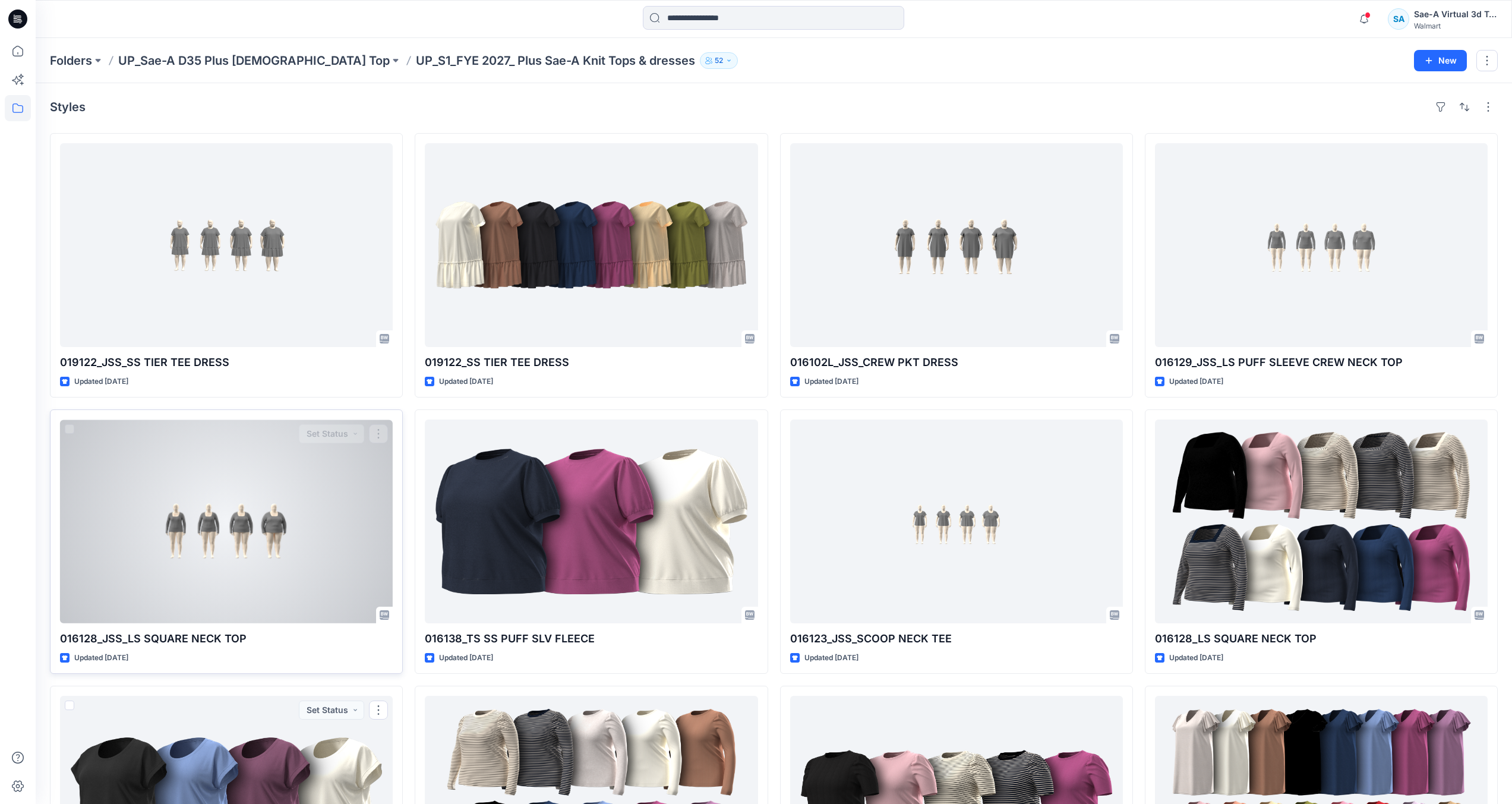
click at [283, 562] on div at bounding box center [226, 521] width 333 height 204
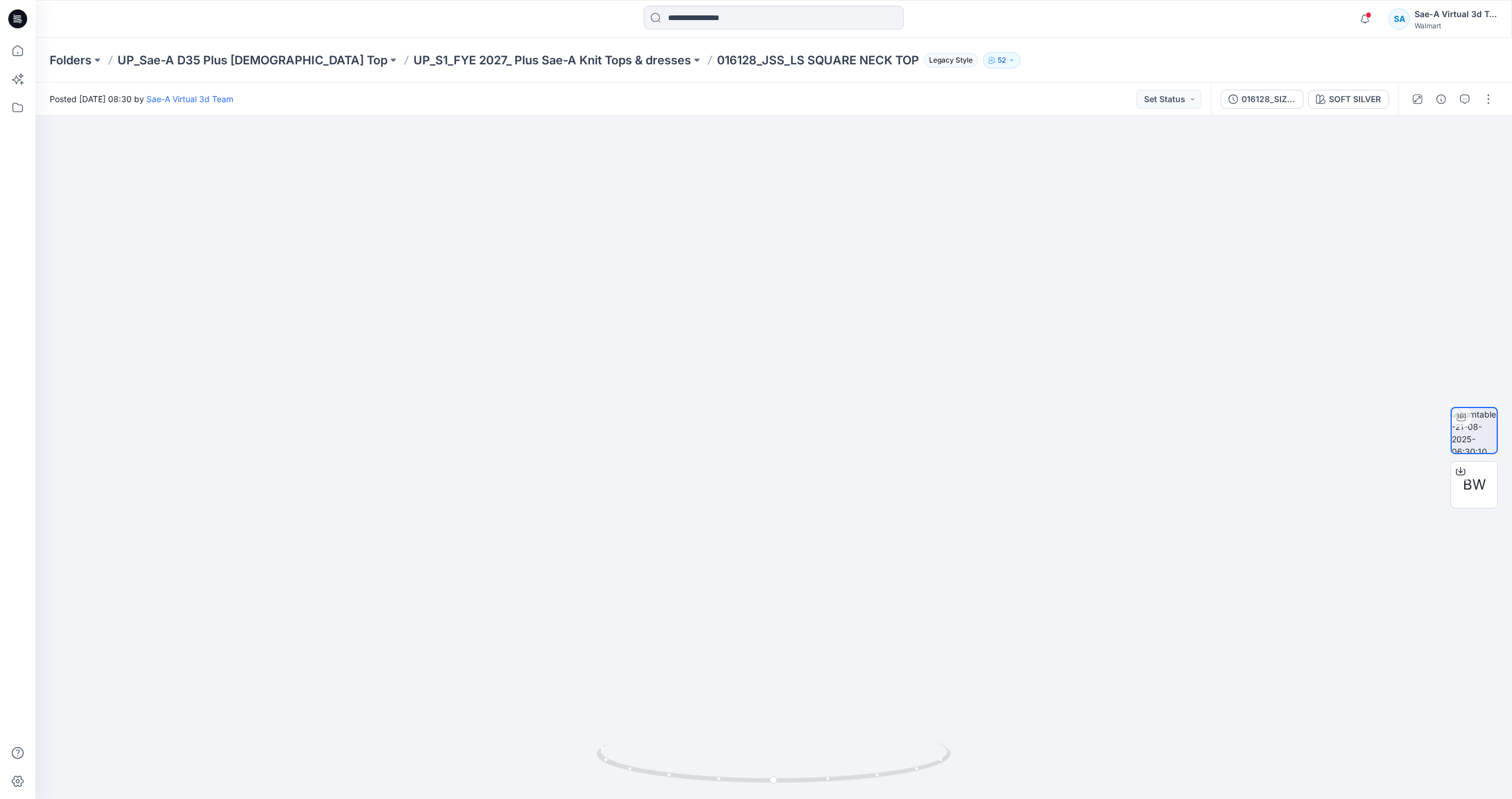
drag, startPoint x: 513, startPoint y: 71, endPoint x: 519, endPoint y: 68, distance: 6.7
click at [513, 71] on div "Folders UP_Sae-A D35 Plus [DEMOGRAPHIC_DATA] Top UP_S1_FYE 2027_ Plus Sae-A Kni…" at bounding box center [773, 61] width 1477 height 45
click at [529, 61] on p "UP_S1_FYE 2027_ Plus Sae-A Knit Tops & dresses" at bounding box center [552, 60] width 277 height 16
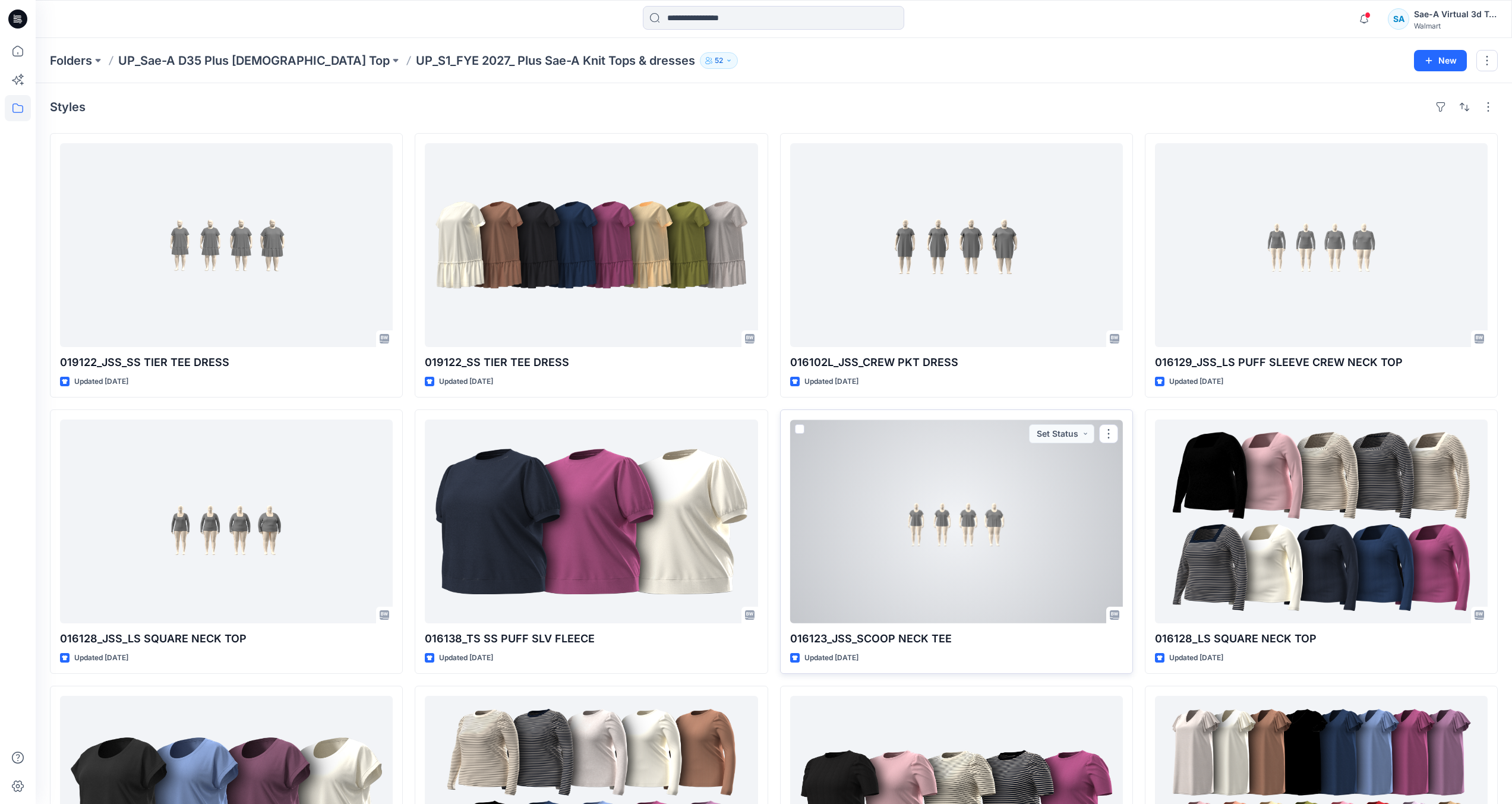
click at [991, 536] on div at bounding box center [956, 521] width 333 height 204
